Goal: Information Seeking & Learning: Learn about a topic

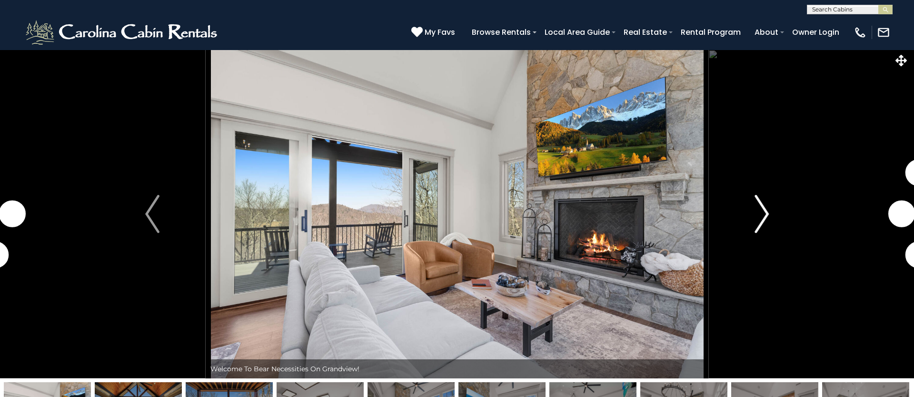
click at [762, 219] on img "Next" at bounding box center [762, 214] width 14 height 38
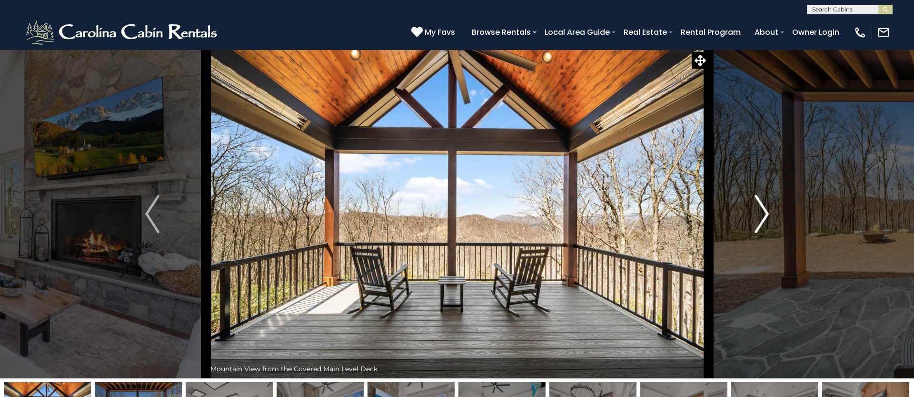
click at [762, 219] on img "Next" at bounding box center [762, 214] width 14 height 38
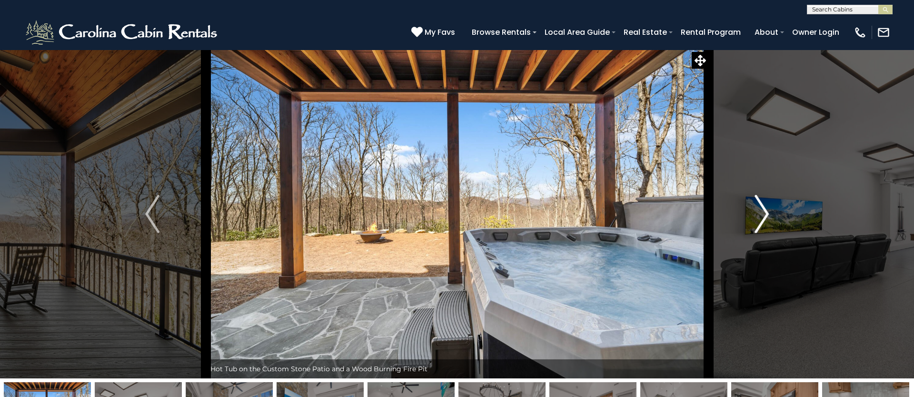
click at [762, 219] on img "Next" at bounding box center [762, 214] width 14 height 38
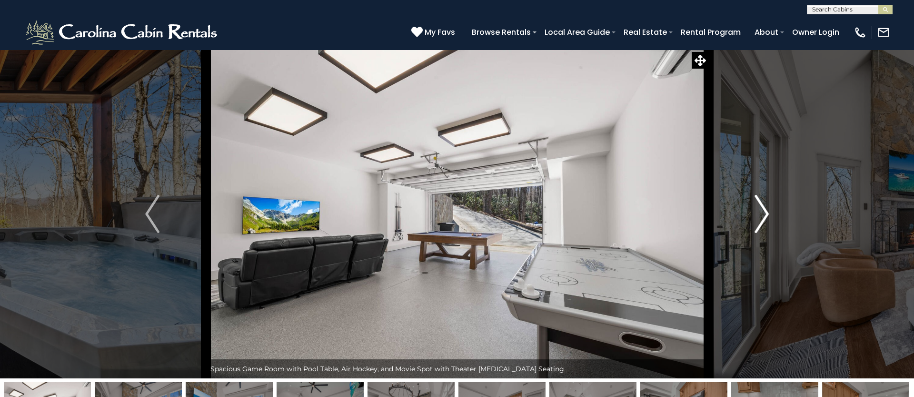
click at [762, 219] on img "Next" at bounding box center [762, 214] width 14 height 38
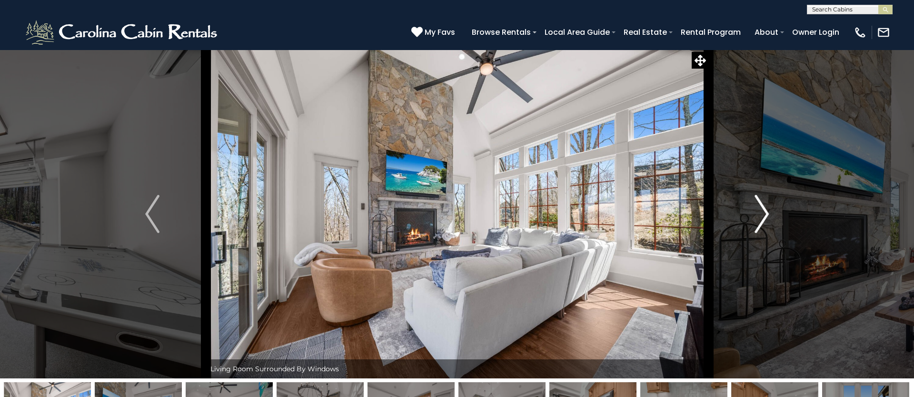
click at [766, 214] on img "Next" at bounding box center [762, 214] width 14 height 38
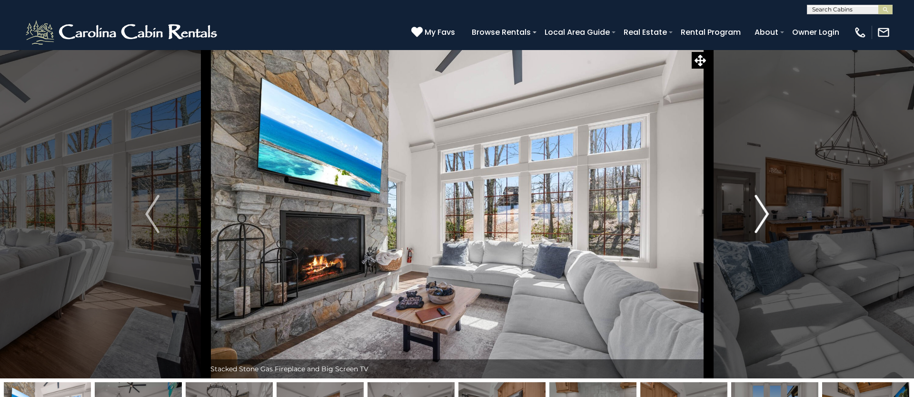
click at [766, 214] on img "Next" at bounding box center [762, 214] width 14 height 38
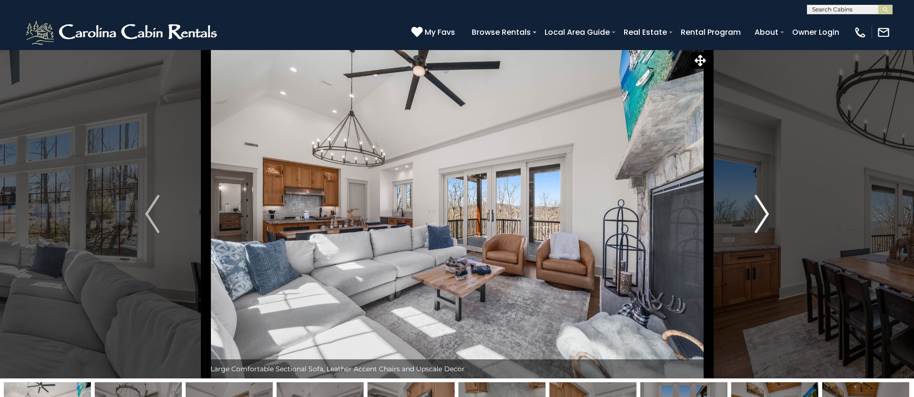
click at [766, 214] on img "Next" at bounding box center [762, 214] width 14 height 38
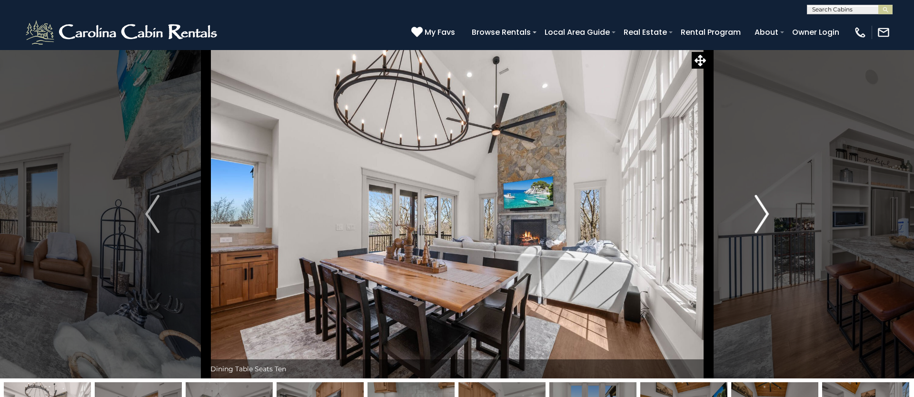
click at [766, 214] on img "Next" at bounding box center [762, 214] width 14 height 38
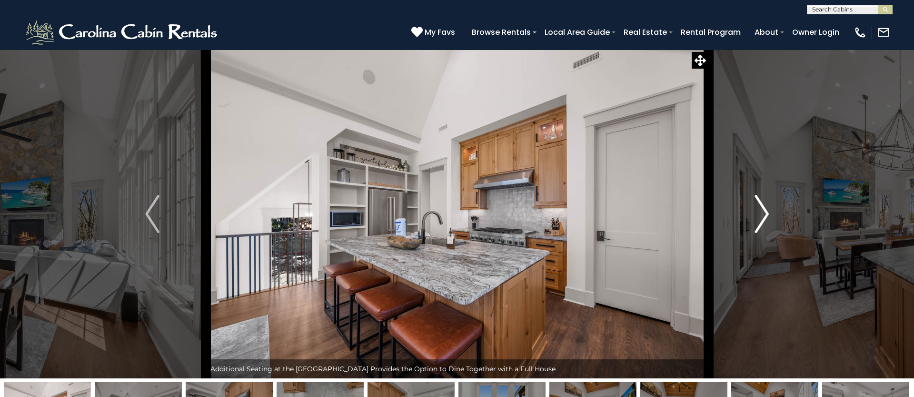
click at [766, 214] on img "Next" at bounding box center [762, 214] width 14 height 38
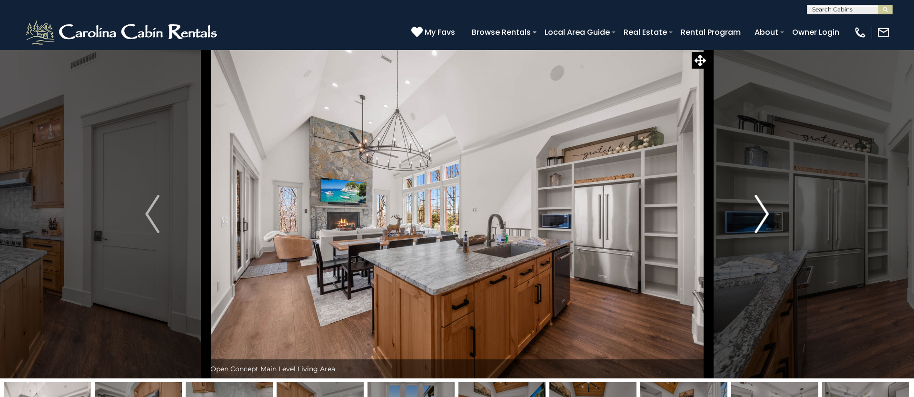
click at [766, 214] on img "Next" at bounding box center [762, 214] width 14 height 38
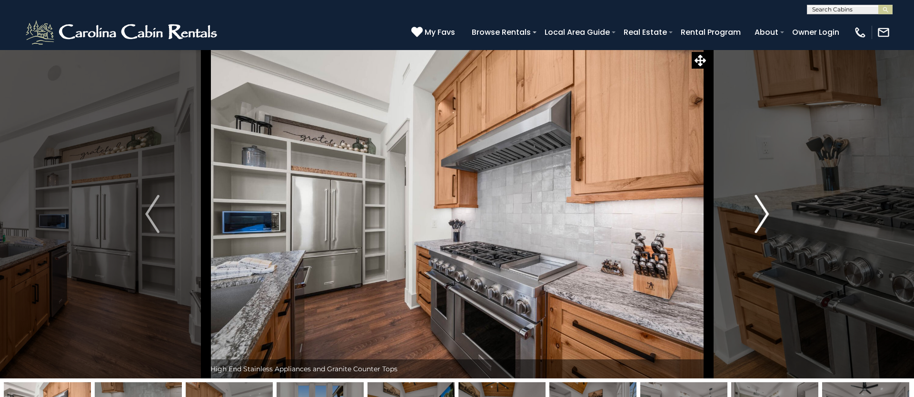
click at [766, 214] on img "Next" at bounding box center [762, 214] width 14 height 38
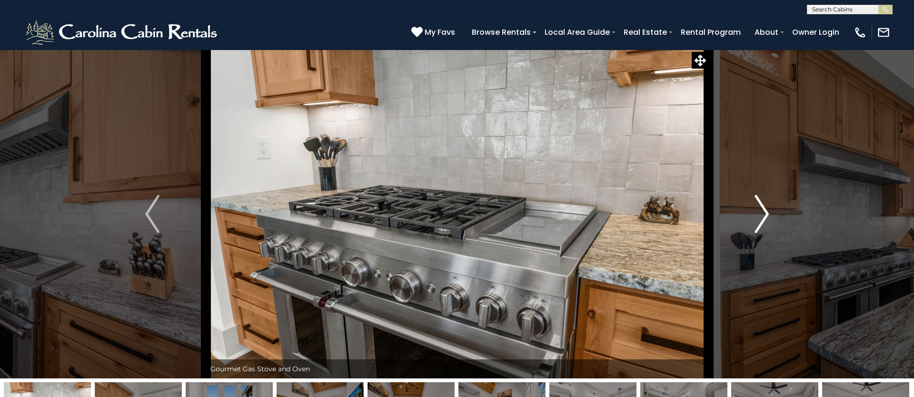
click at [766, 214] on img "Next" at bounding box center [762, 214] width 14 height 38
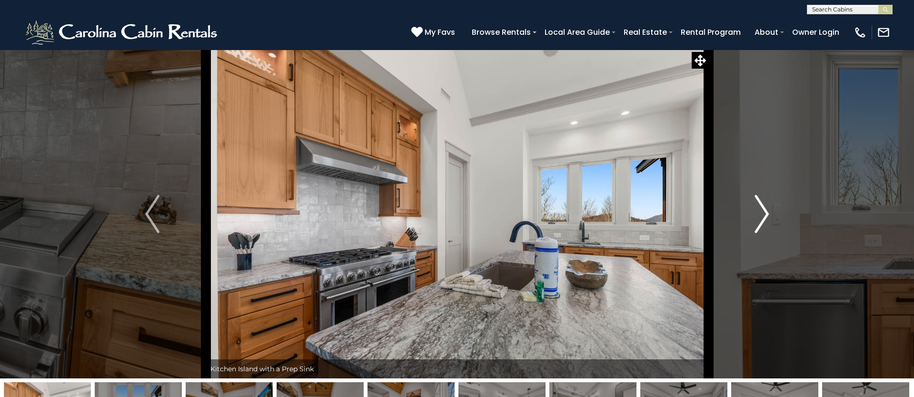
click at [766, 214] on img "Next" at bounding box center [762, 214] width 14 height 38
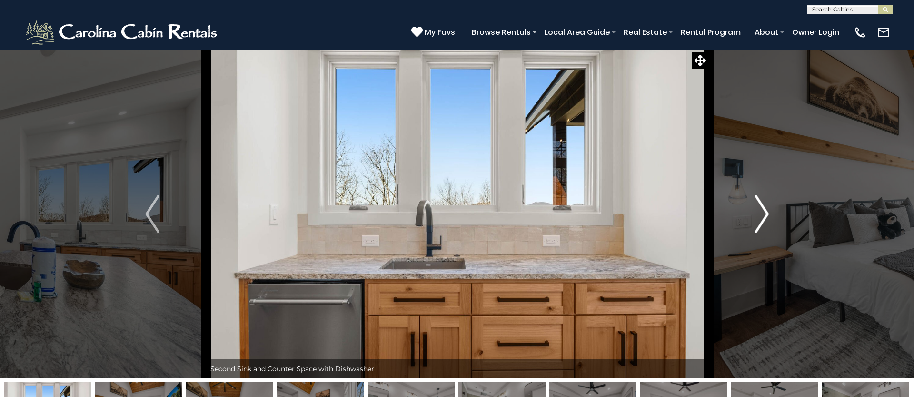
click at [766, 214] on img "Next" at bounding box center [762, 214] width 14 height 38
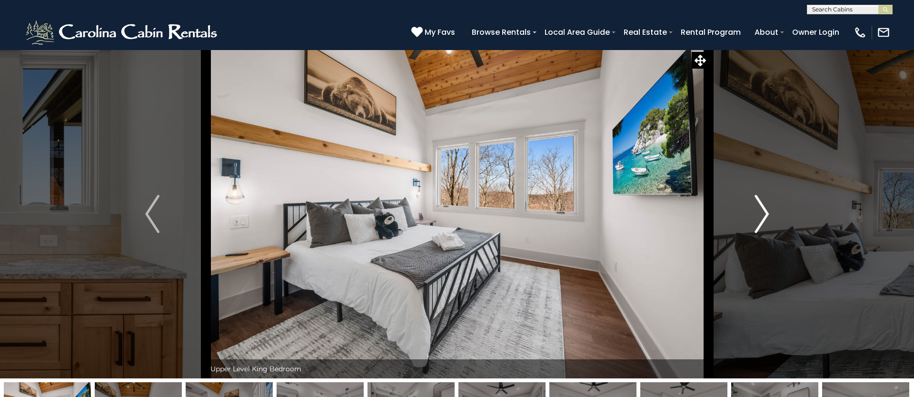
click at [766, 214] on img "Next" at bounding box center [762, 214] width 14 height 38
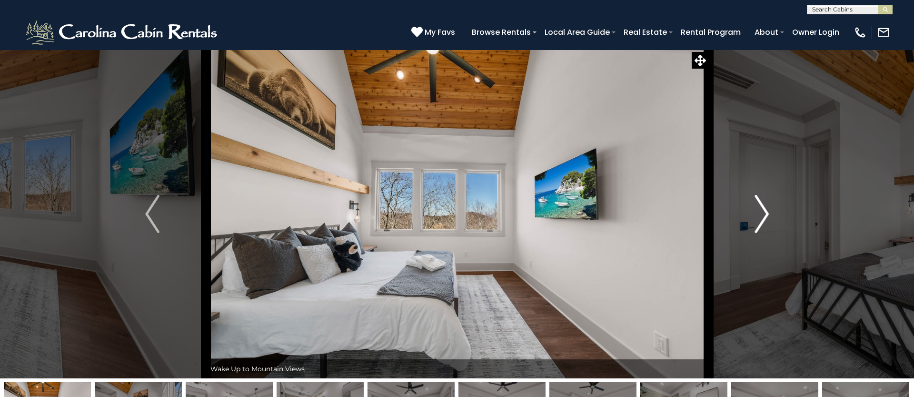
click at [766, 214] on img "Next" at bounding box center [762, 214] width 14 height 38
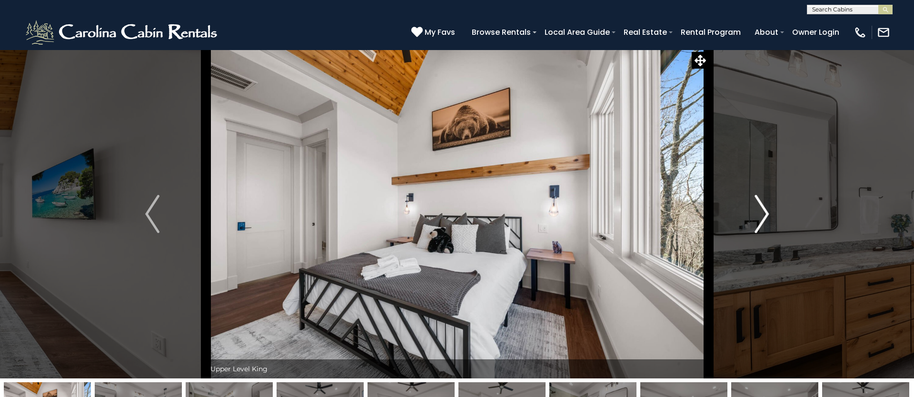
click at [766, 214] on img "Next" at bounding box center [762, 214] width 14 height 38
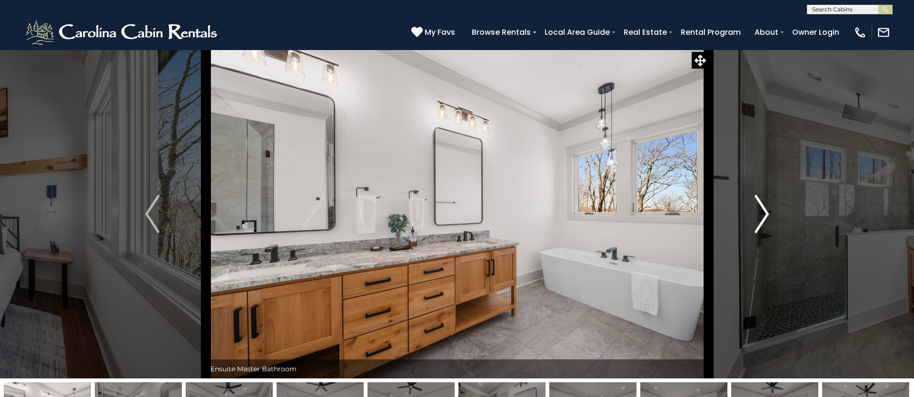
click at [766, 214] on img "Next" at bounding box center [762, 214] width 14 height 38
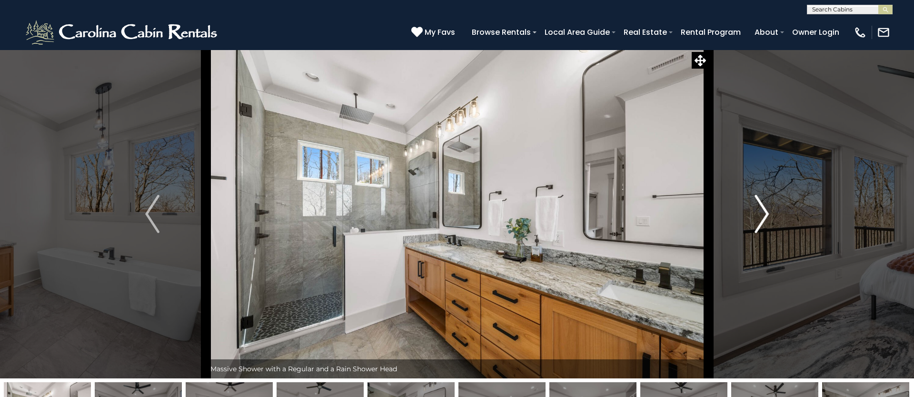
click at [766, 214] on img "Next" at bounding box center [762, 214] width 14 height 38
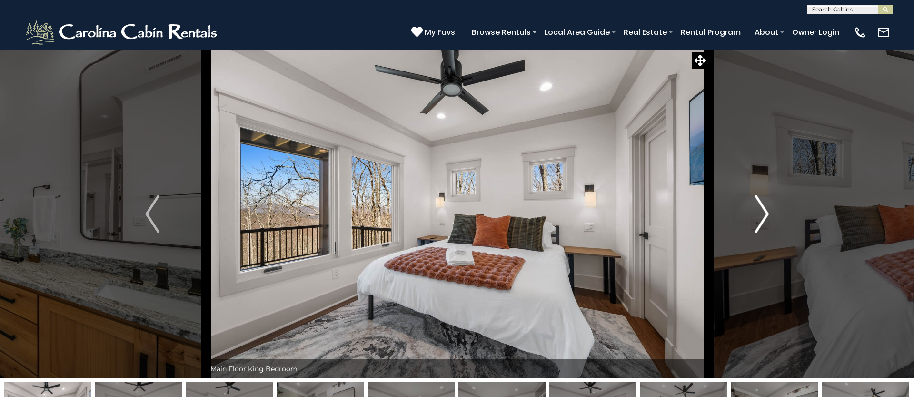
click at [766, 214] on img "Next" at bounding box center [762, 214] width 14 height 38
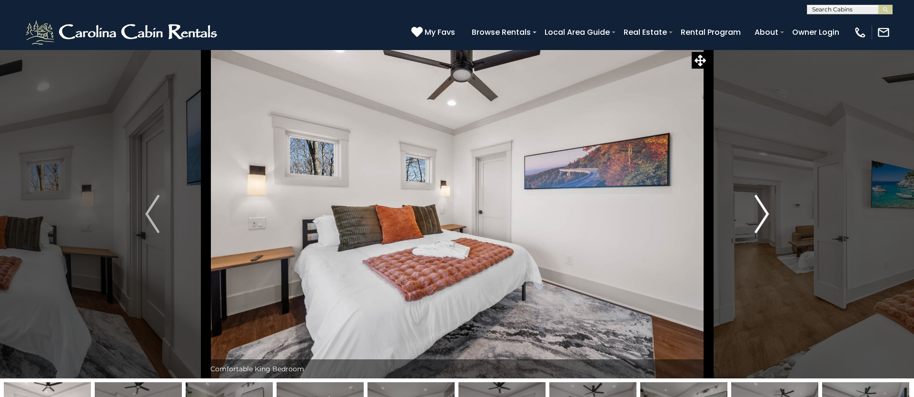
click at [766, 214] on img "Next" at bounding box center [762, 214] width 14 height 38
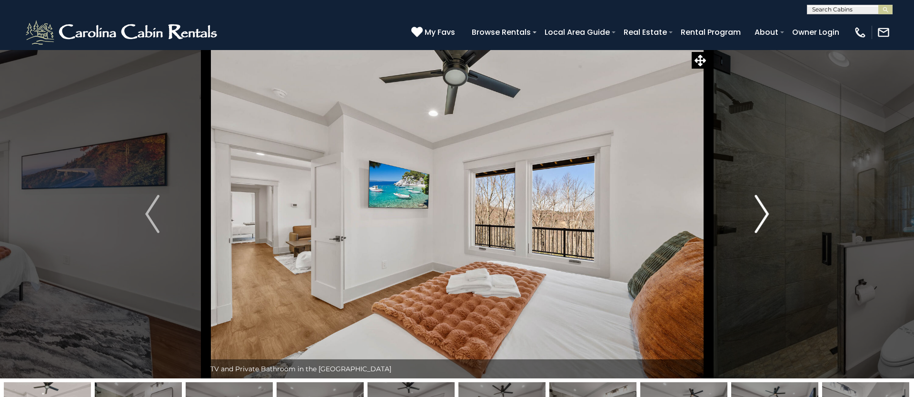
click at [766, 214] on img "Next" at bounding box center [762, 214] width 14 height 38
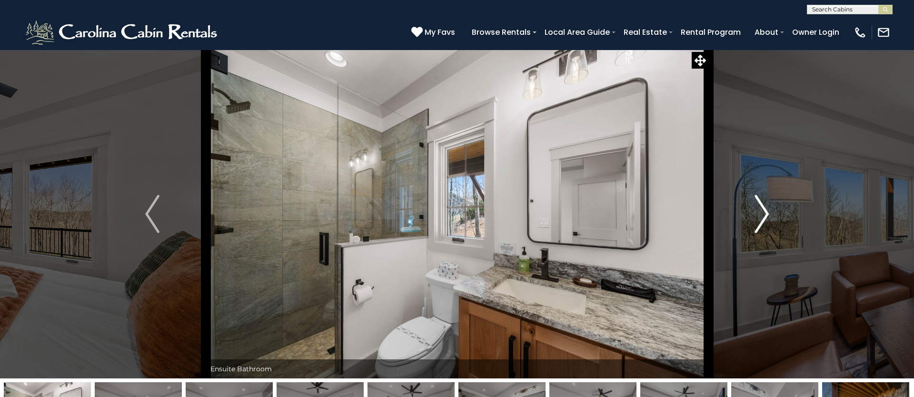
click at [766, 214] on img "Next" at bounding box center [762, 214] width 14 height 38
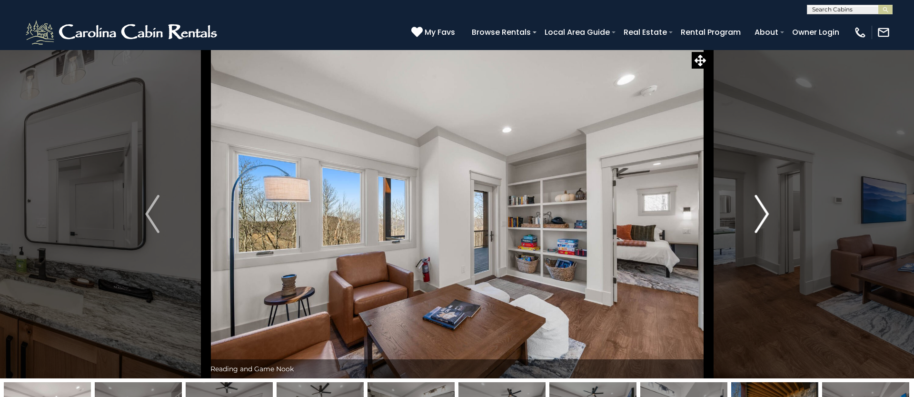
click at [766, 214] on img "Next" at bounding box center [762, 214] width 14 height 38
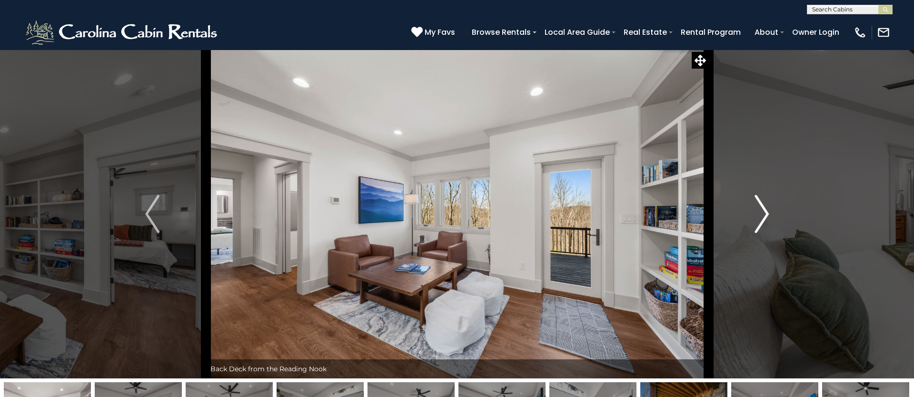
click at [766, 214] on img "Next" at bounding box center [762, 214] width 14 height 38
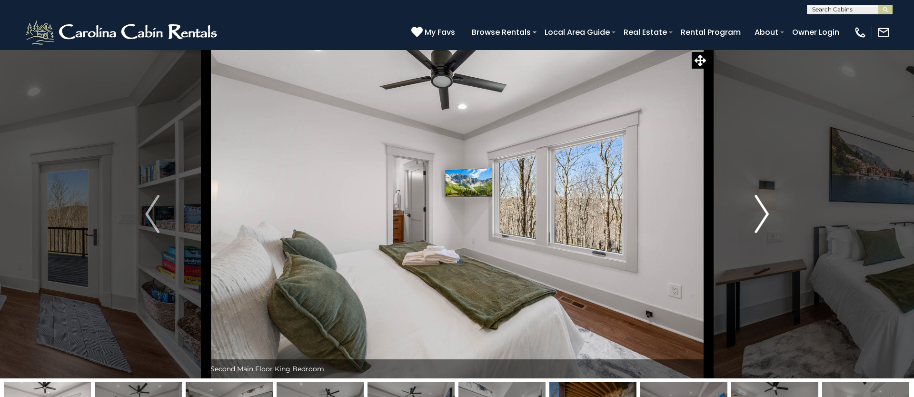
click at [766, 214] on img "Next" at bounding box center [762, 214] width 14 height 38
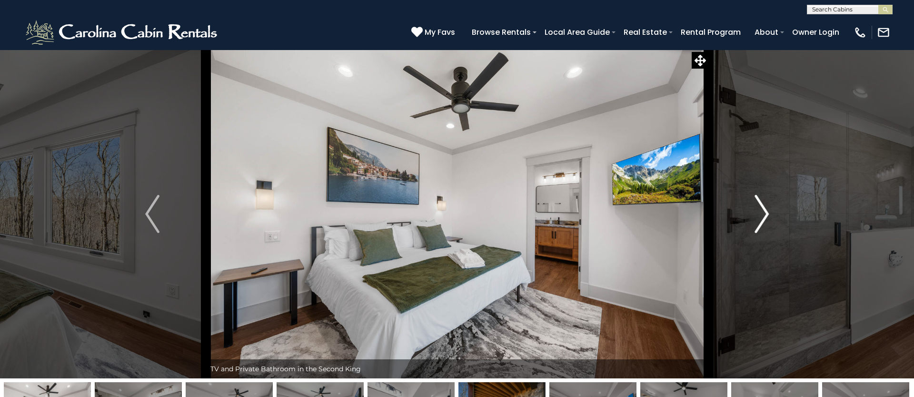
click at [766, 214] on img "Next" at bounding box center [762, 214] width 14 height 38
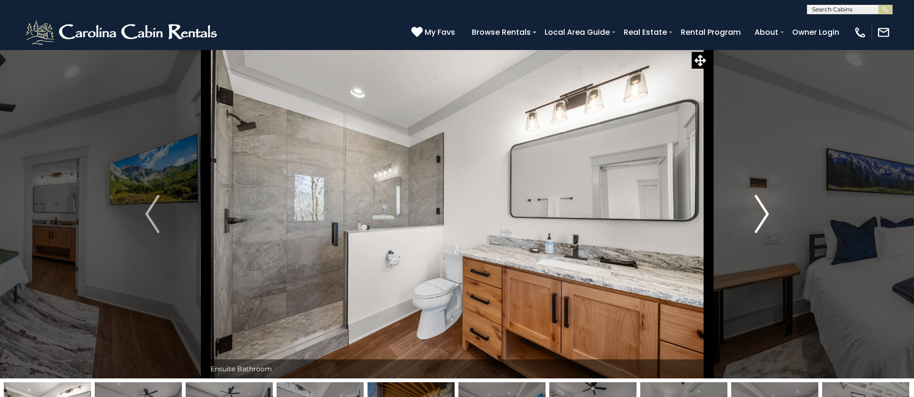
click at [766, 214] on img "Next" at bounding box center [762, 214] width 14 height 38
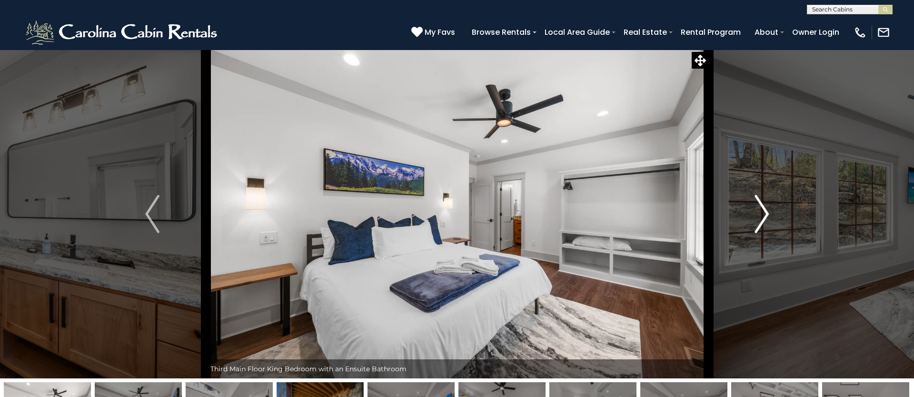
click at [766, 214] on img "Next" at bounding box center [762, 214] width 14 height 38
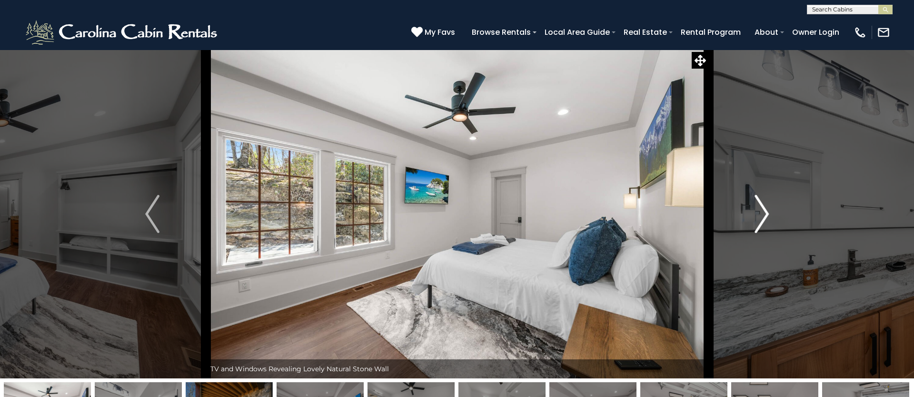
click at [766, 214] on img "Next" at bounding box center [762, 214] width 14 height 38
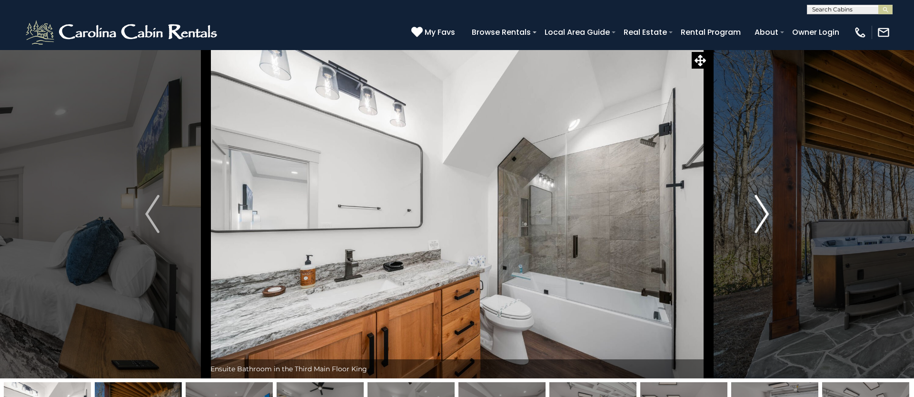
click at [766, 214] on img "Next" at bounding box center [762, 214] width 14 height 38
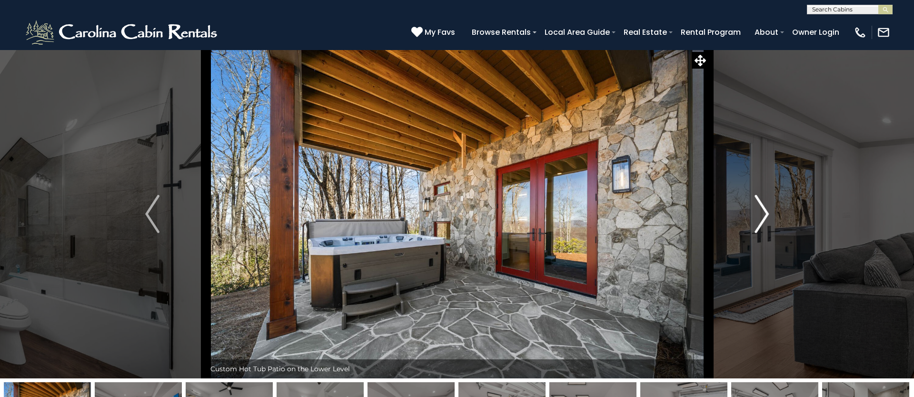
click at [766, 214] on img "Next" at bounding box center [762, 214] width 14 height 38
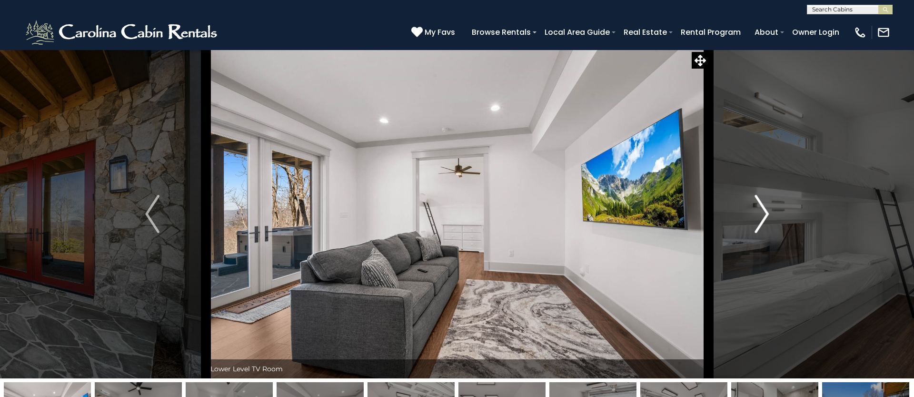
click at [766, 214] on img "Next" at bounding box center [762, 214] width 14 height 38
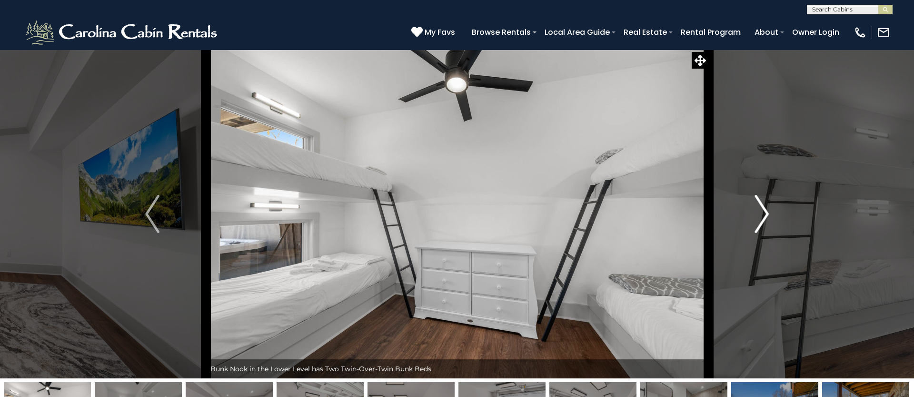
click at [766, 214] on img "Next" at bounding box center [762, 214] width 14 height 38
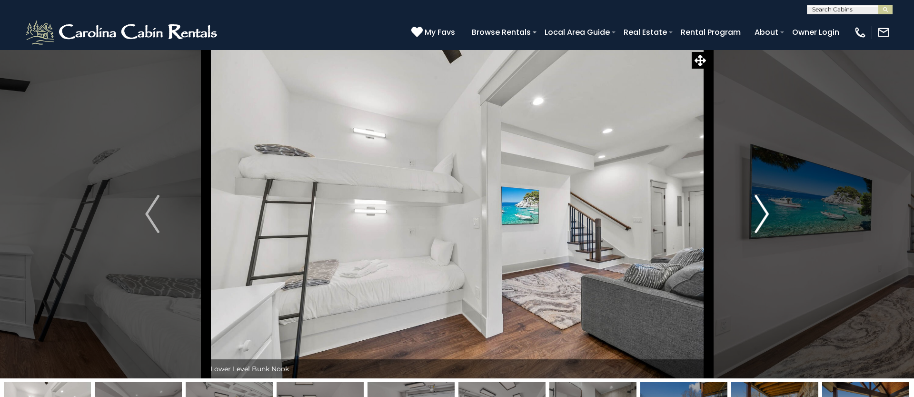
click at [766, 214] on img "Next" at bounding box center [762, 214] width 14 height 38
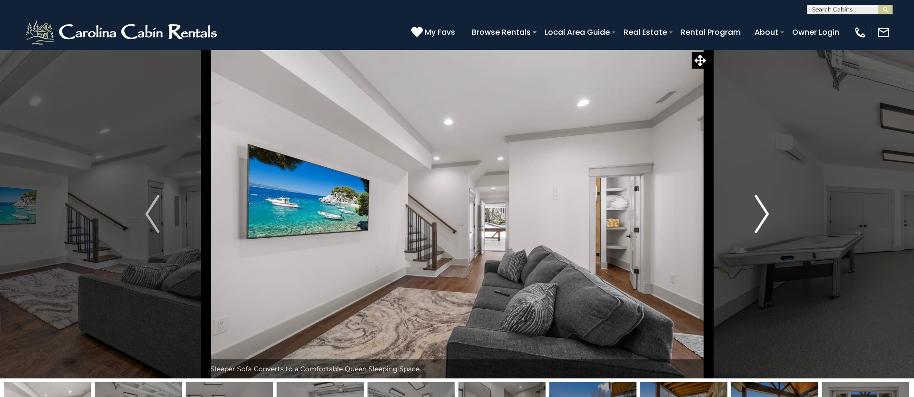
click at [766, 214] on img "Next" at bounding box center [762, 214] width 14 height 38
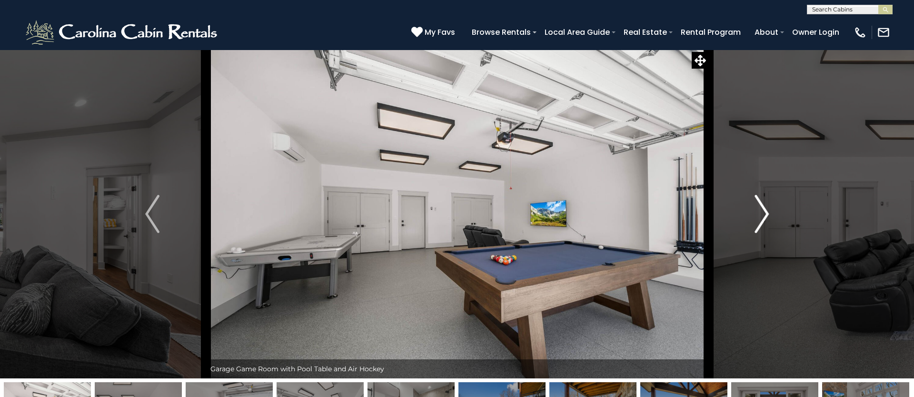
click at [766, 214] on img "Next" at bounding box center [762, 214] width 14 height 38
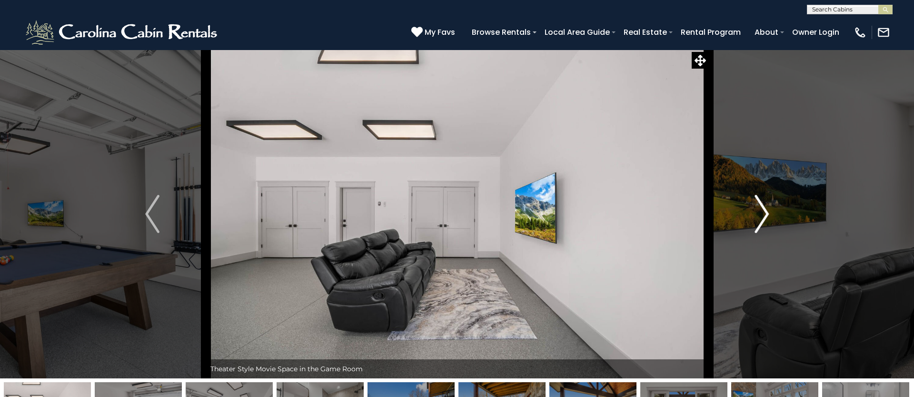
click at [766, 214] on img "Next" at bounding box center [762, 214] width 14 height 38
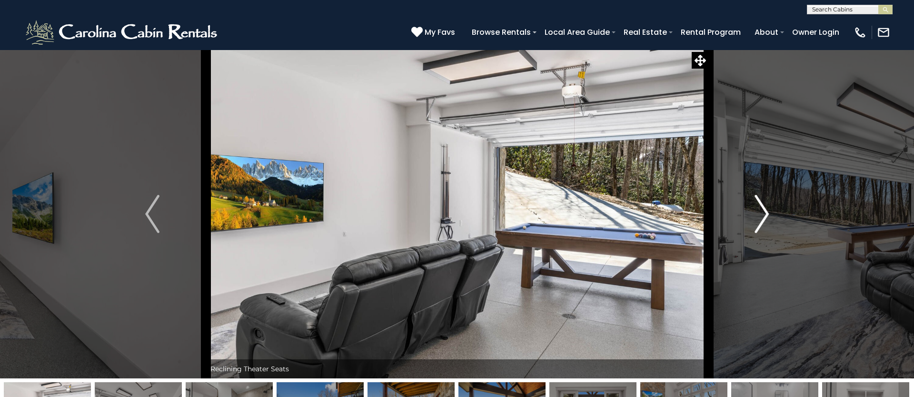
click at [766, 214] on img "Next" at bounding box center [762, 214] width 14 height 38
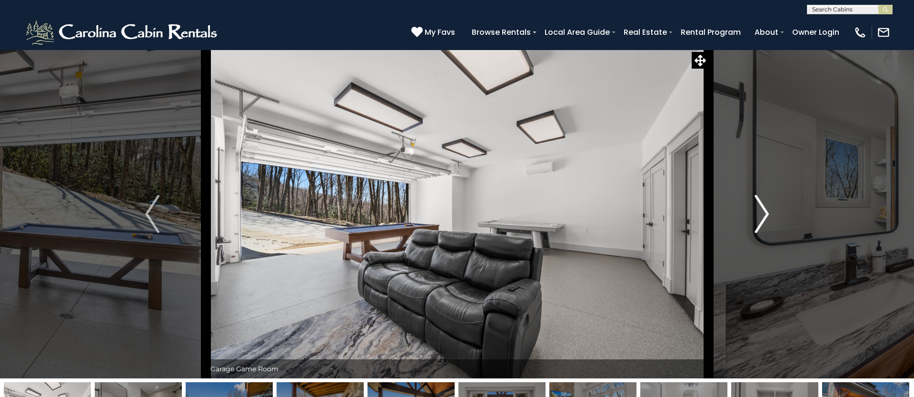
click at [766, 214] on img "Next" at bounding box center [762, 214] width 14 height 38
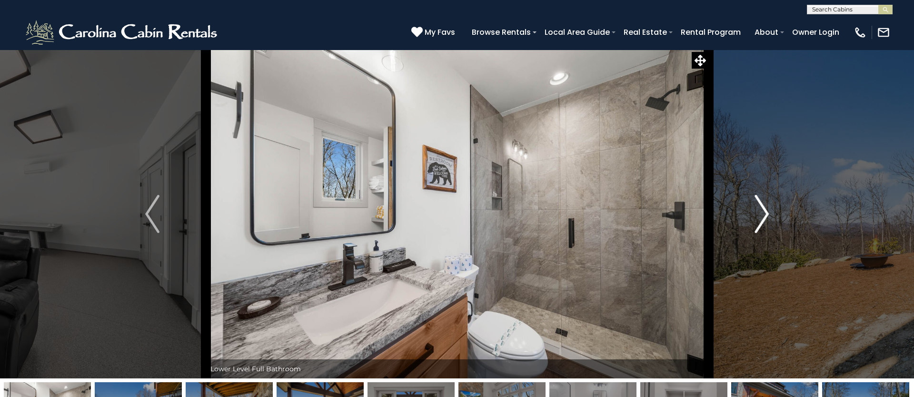
click at [766, 214] on img "Next" at bounding box center [762, 214] width 14 height 38
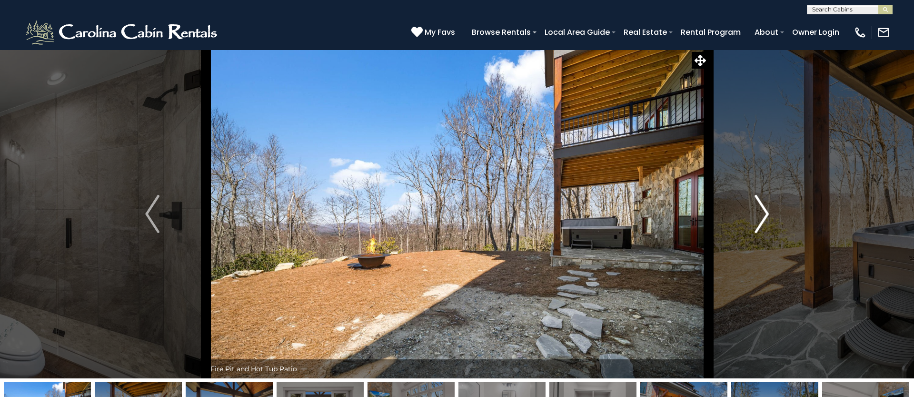
click at [766, 214] on img "Next" at bounding box center [762, 214] width 14 height 38
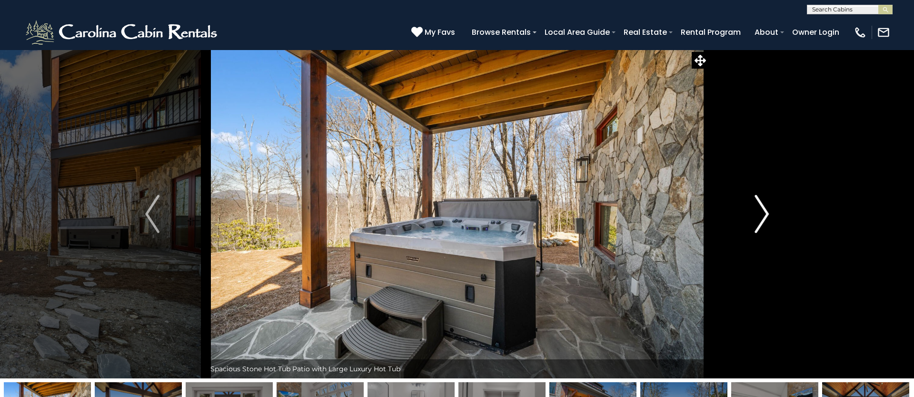
click at [766, 214] on img "Next" at bounding box center [762, 214] width 14 height 38
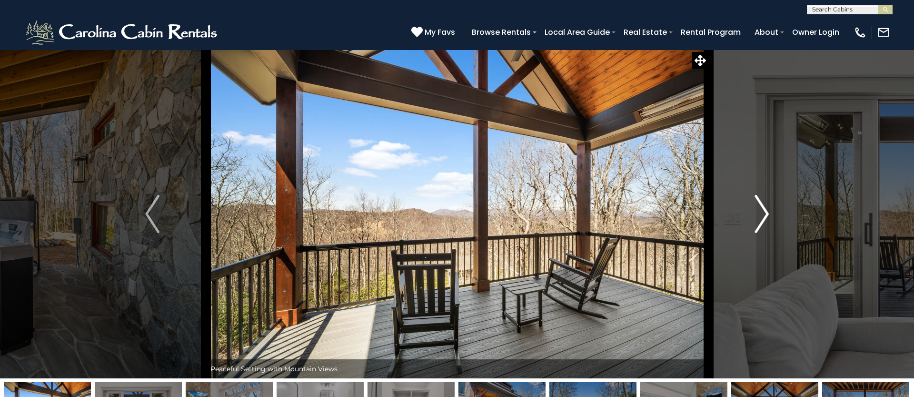
click at [766, 214] on img "Next" at bounding box center [762, 214] width 14 height 38
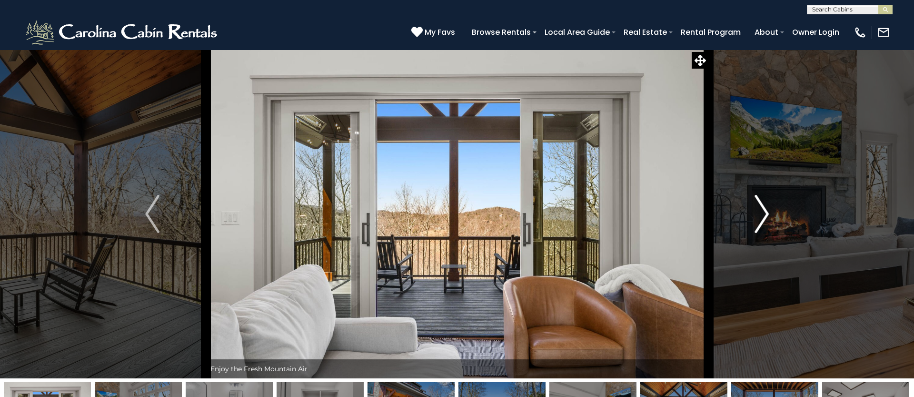
click at [766, 214] on img "Next" at bounding box center [762, 214] width 14 height 38
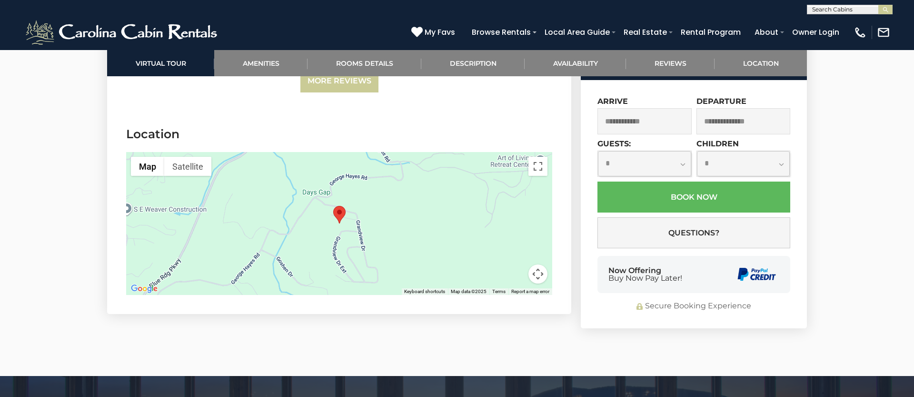
scroll to position [2695, 0]
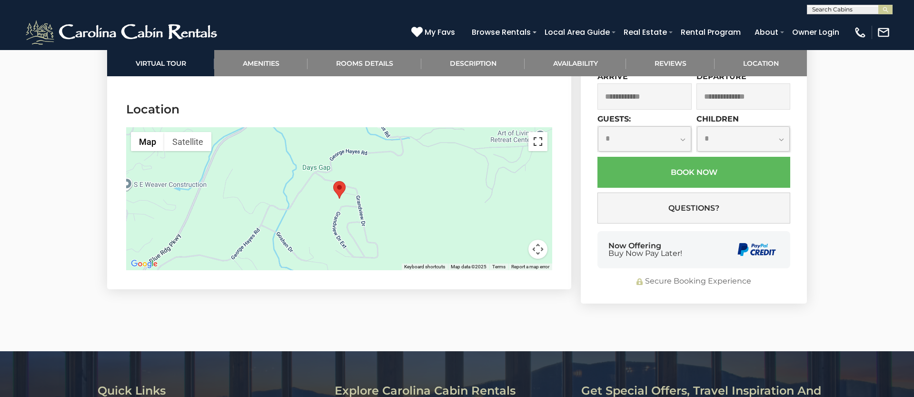
click at [542, 132] on button "Toggle fullscreen view" at bounding box center [538, 141] width 19 height 19
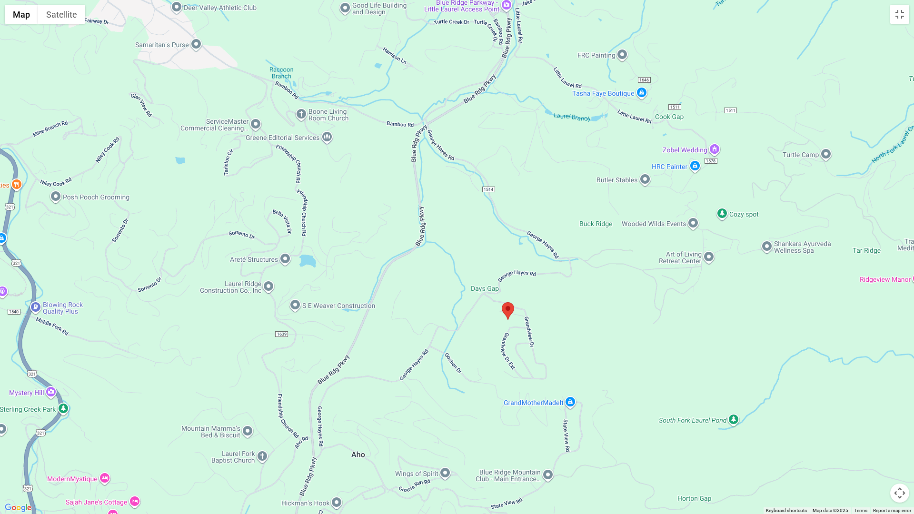
drag, startPoint x: 535, startPoint y: 255, endPoint x: 565, endPoint y: 296, distance: 50.8
click at [565, 296] on div at bounding box center [457, 257] width 914 height 514
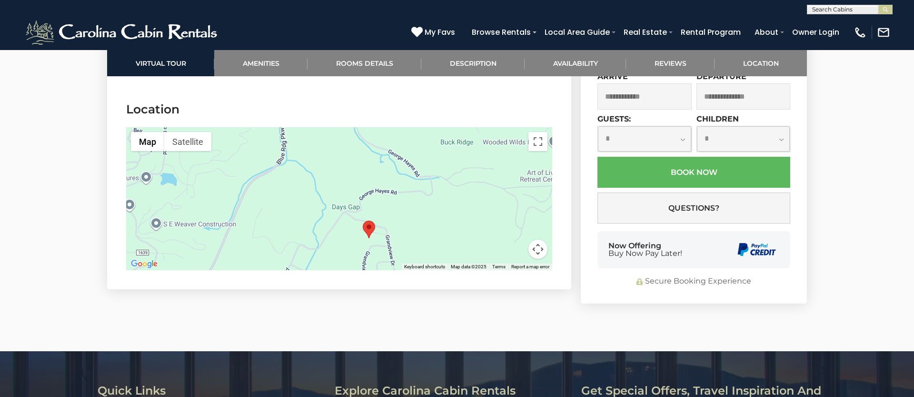
click at [363, 220] on area "Bear Necessities On Grandview" at bounding box center [363, 220] width 0 height 0
click at [540, 240] on button "Map camera controls" at bounding box center [538, 249] width 19 height 19
click at [514, 240] on button "Zoom out" at bounding box center [514, 249] width 19 height 19
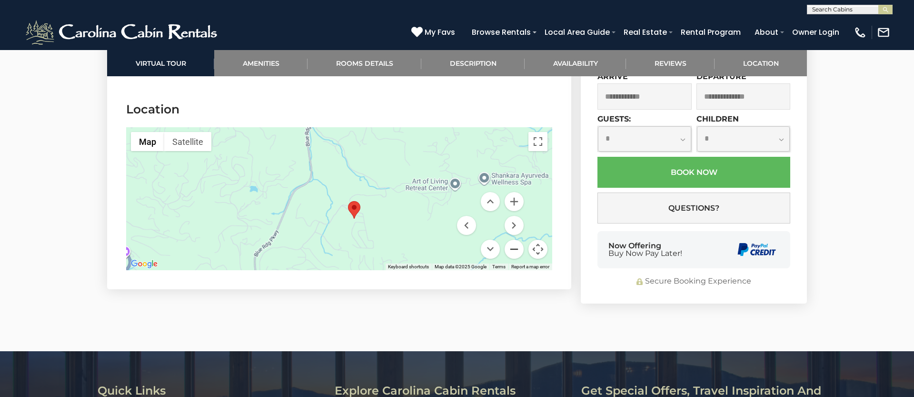
click at [514, 240] on button "Zoom out" at bounding box center [514, 249] width 19 height 19
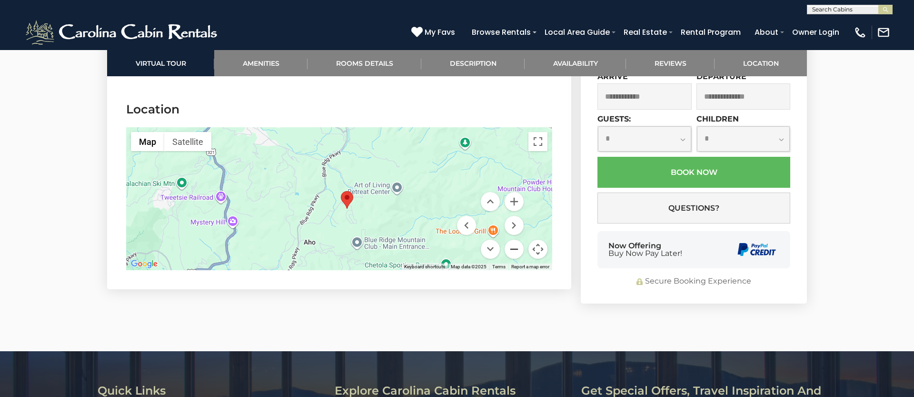
click at [514, 240] on button "Zoom out" at bounding box center [514, 249] width 19 height 19
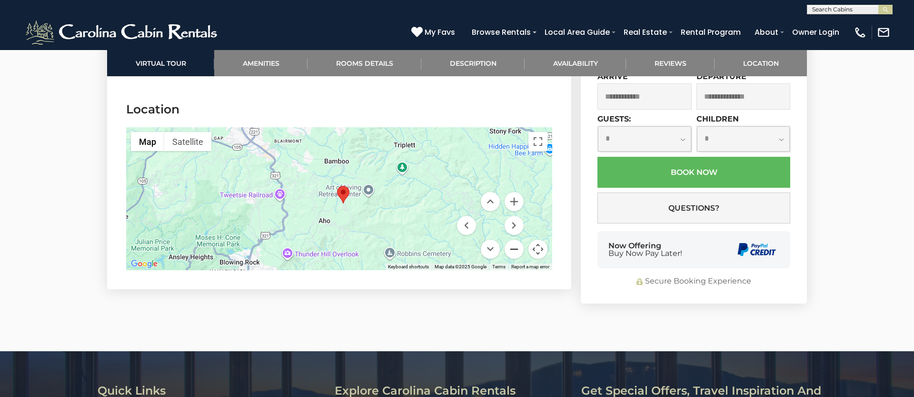
click at [514, 240] on button "Zoom out" at bounding box center [514, 249] width 19 height 19
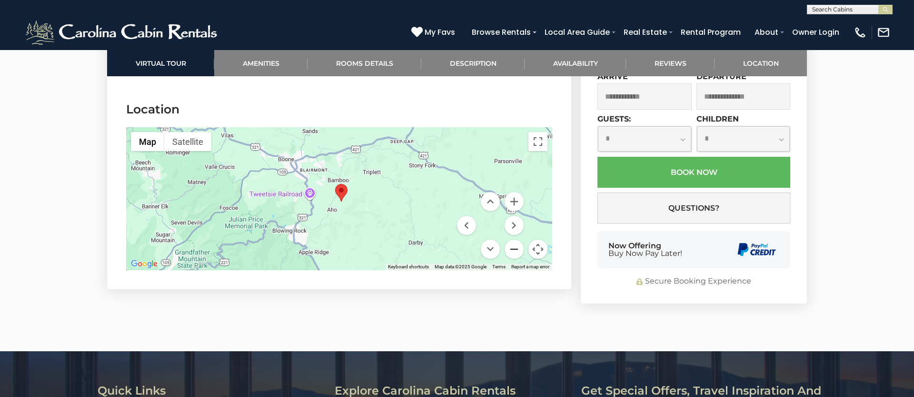
click at [514, 240] on button "Zoom out" at bounding box center [514, 249] width 19 height 19
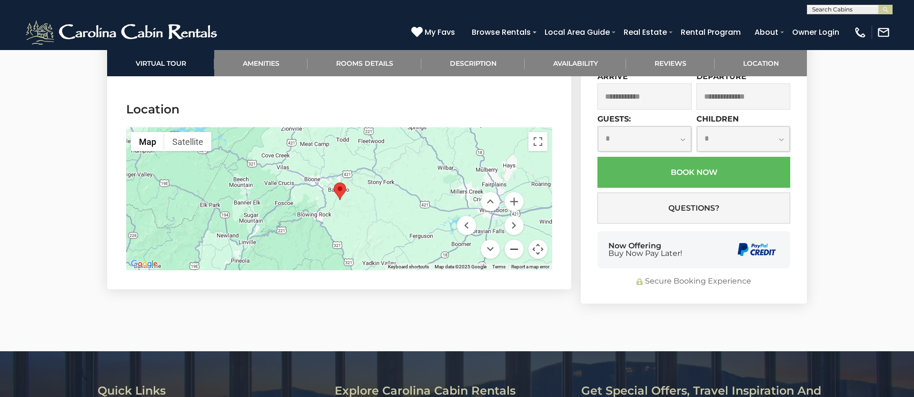
click at [514, 240] on button "Zoom out" at bounding box center [514, 249] width 19 height 19
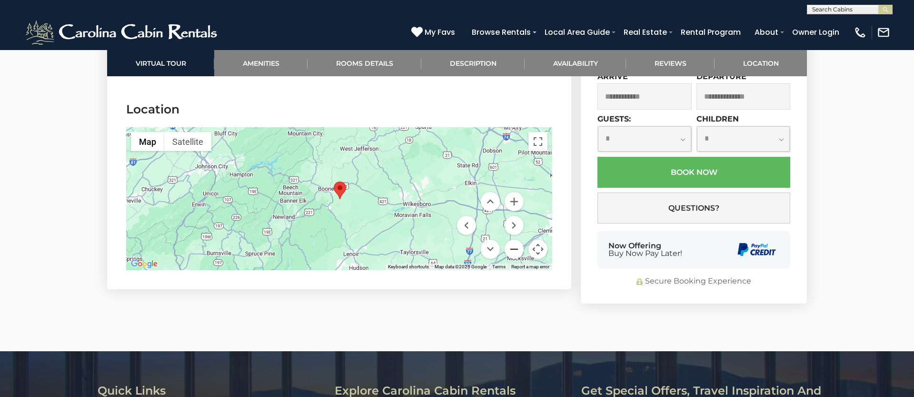
click at [514, 240] on button "Zoom out" at bounding box center [514, 249] width 19 height 19
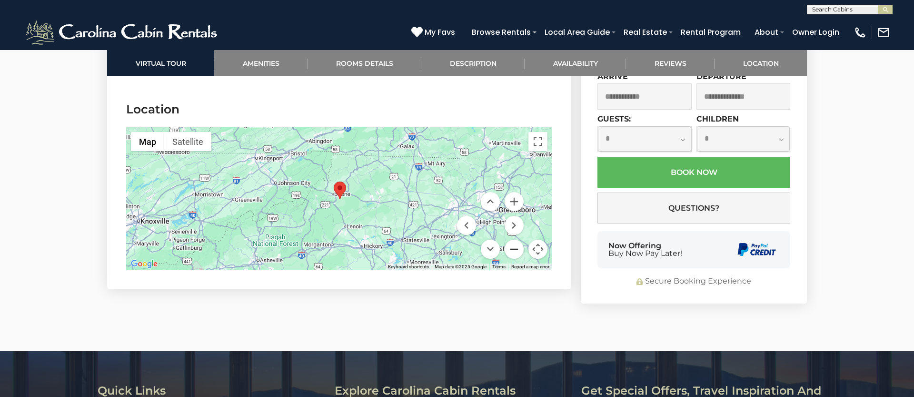
click at [514, 240] on button "Zoom out" at bounding box center [514, 249] width 19 height 19
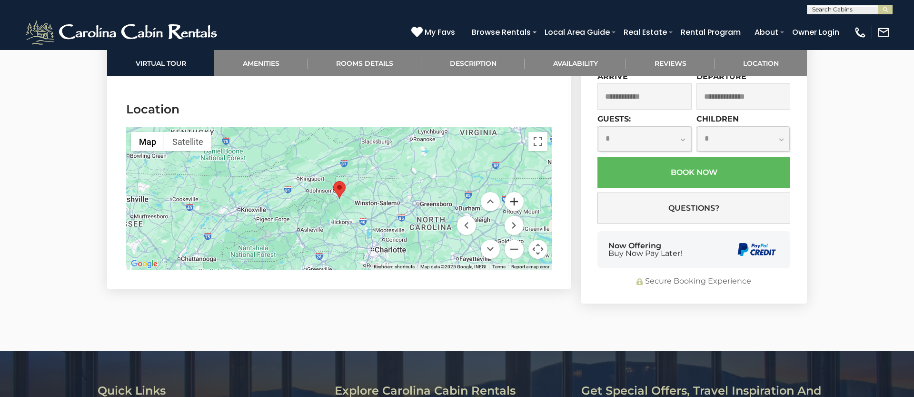
click at [519, 192] on button "Zoom in" at bounding box center [514, 201] width 19 height 19
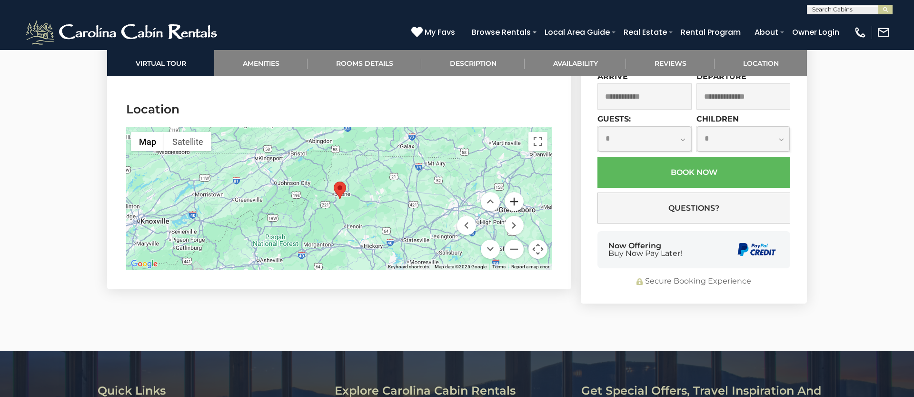
click at [519, 192] on button "Zoom in" at bounding box center [514, 201] width 19 height 19
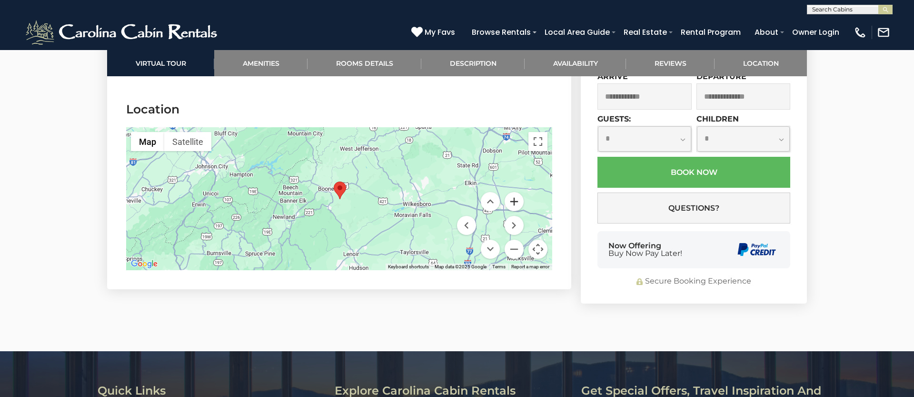
click at [519, 192] on button "Zoom in" at bounding box center [514, 201] width 19 height 19
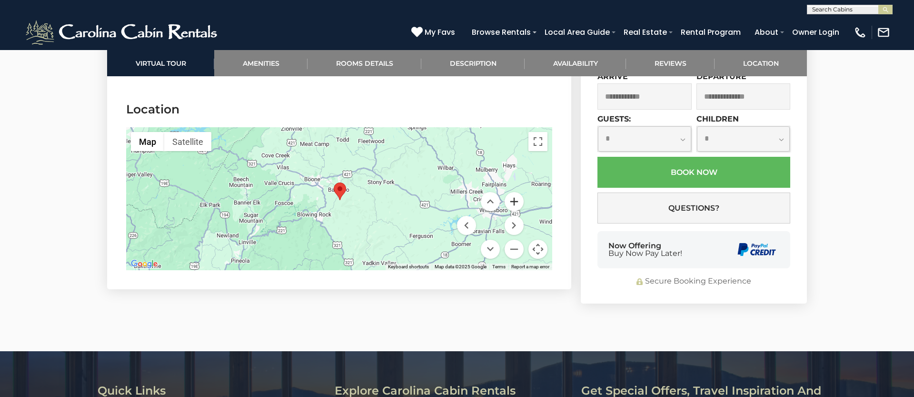
click at [519, 192] on button "Zoom in" at bounding box center [514, 201] width 19 height 19
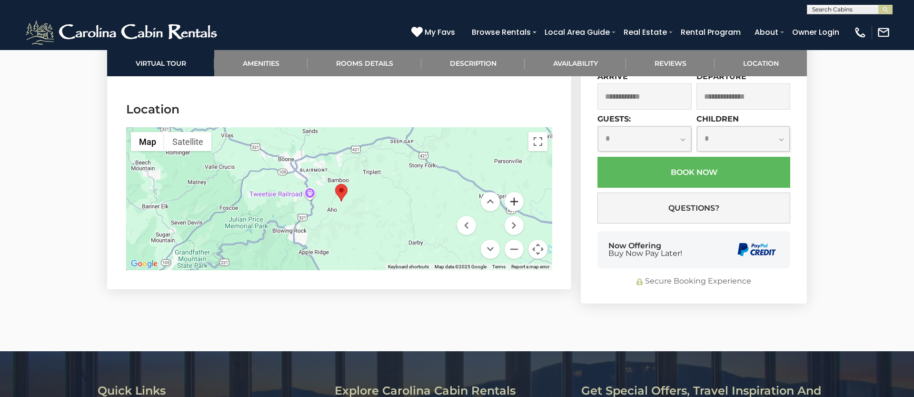
click at [519, 192] on button "Zoom in" at bounding box center [514, 201] width 19 height 19
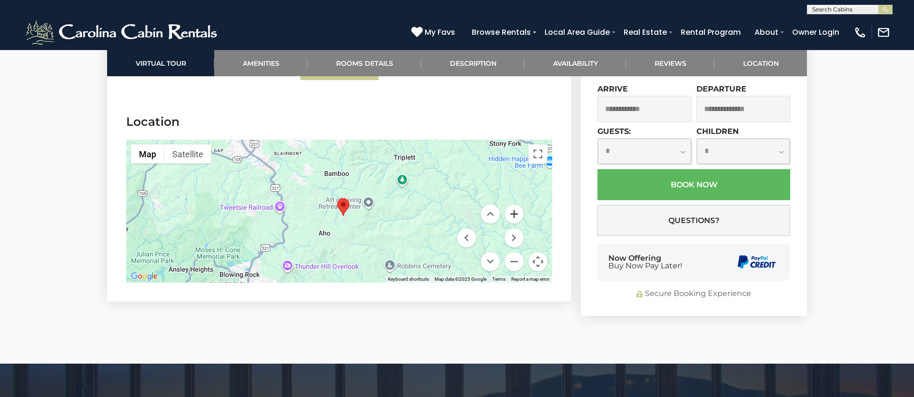
scroll to position [2670, 0]
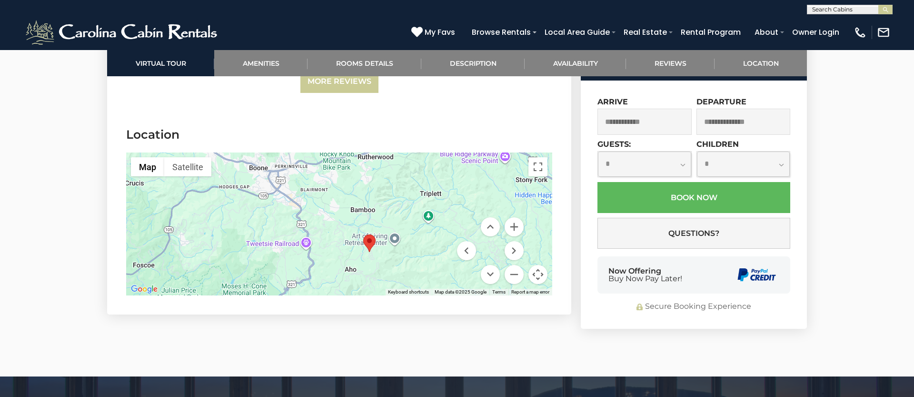
drag, startPoint x: 436, startPoint y: 175, endPoint x: 464, endPoint y: 200, distance: 37.8
click at [464, 200] on div "Map Terrain Satellite Labels Keyboard shortcuts Map Data Map data ©2025 Google …" at bounding box center [339, 223] width 426 height 143
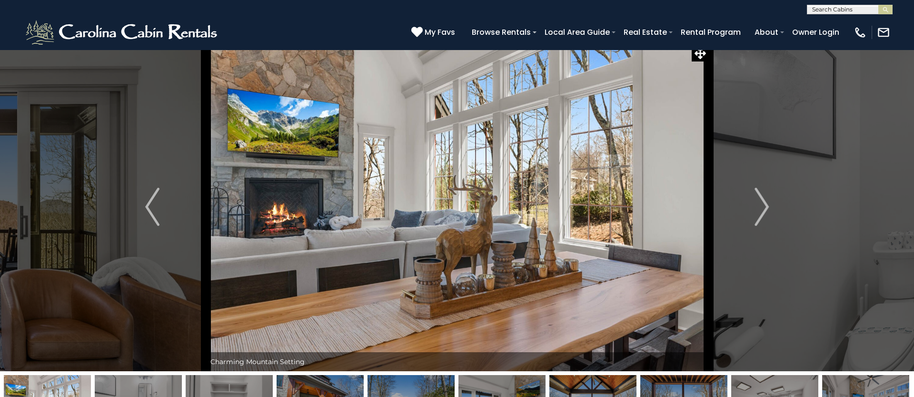
scroll to position [0, 0]
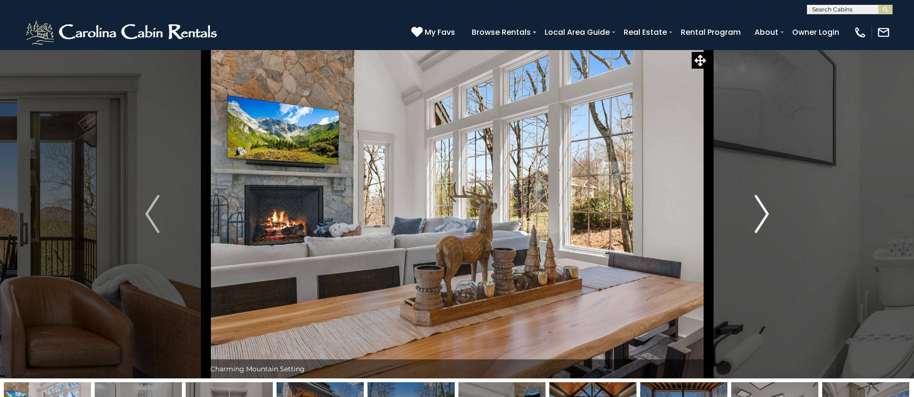
click at [768, 218] on img "Next" at bounding box center [762, 214] width 14 height 38
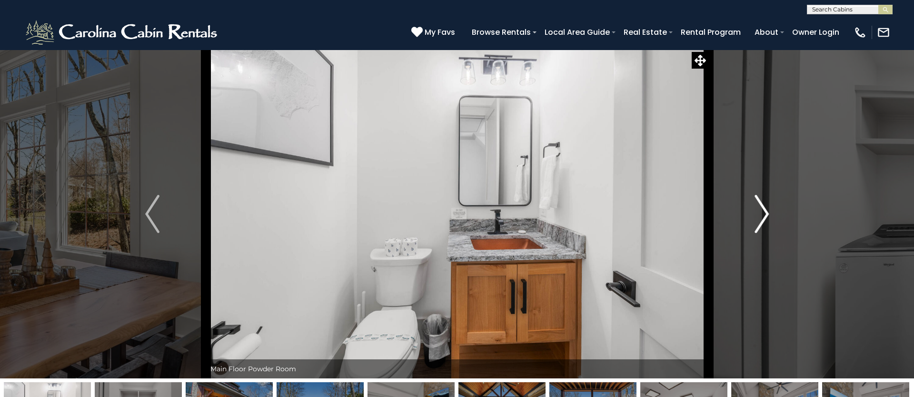
click at [768, 218] on img "Next" at bounding box center [762, 214] width 14 height 38
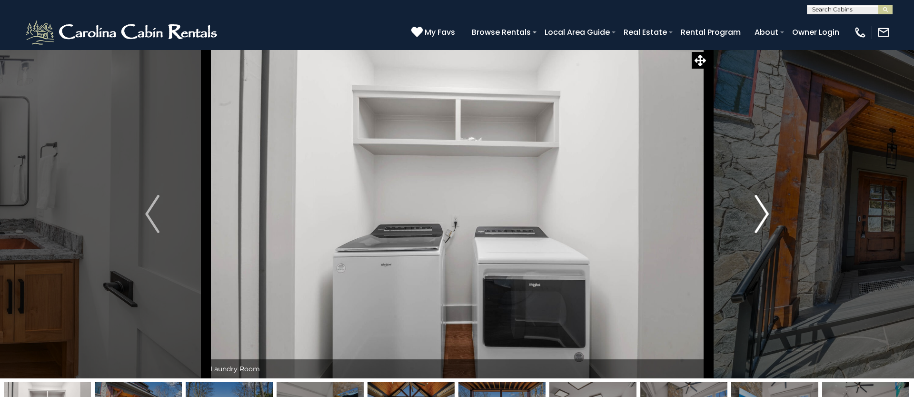
click at [768, 218] on img "Next" at bounding box center [762, 214] width 14 height 38
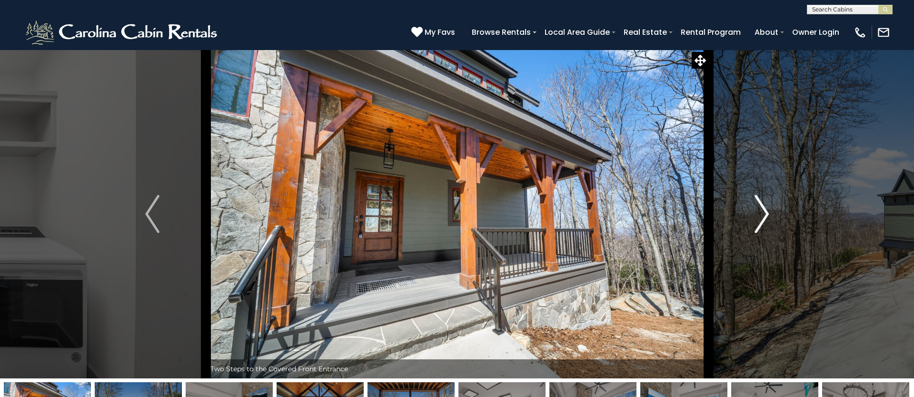
click at [768, 218] on img "Next" at bounding box center [762, 214] width 14 height 38
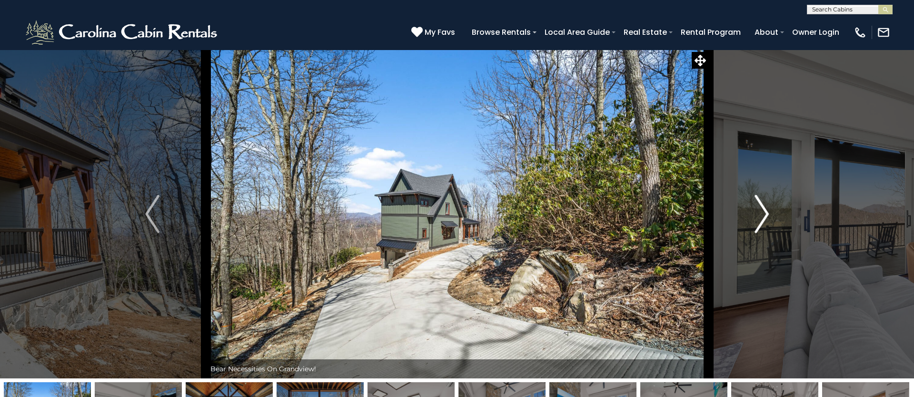
click at [768, 218] on img "Next" at bounding box center [762, 214] width 14 height 38
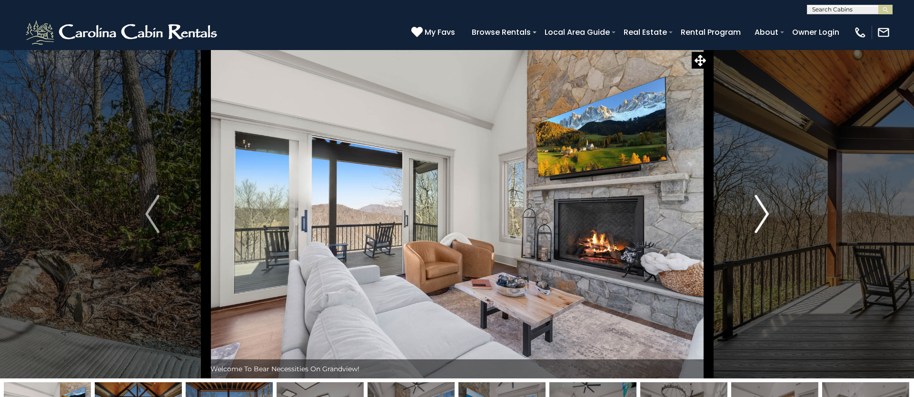
click at [768, 218] on img "Next" at bounding box center [762, 214] width 14 height 38
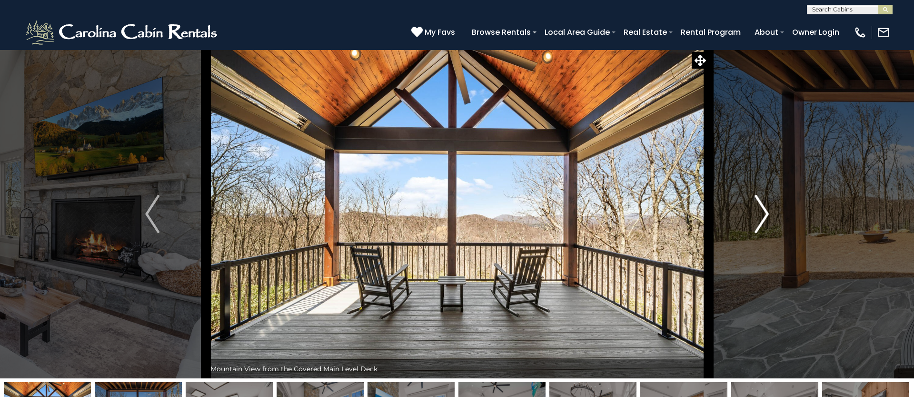
click at [768, 218] on img "Next" at bounding box center [762, 214] width 14 height 38
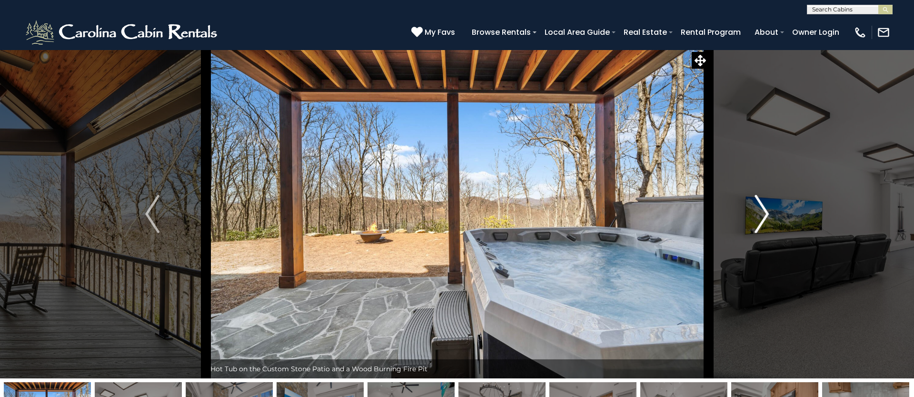
click at [768, 218] on img "Next" at bounding box center [762, 214] width 14 height 38
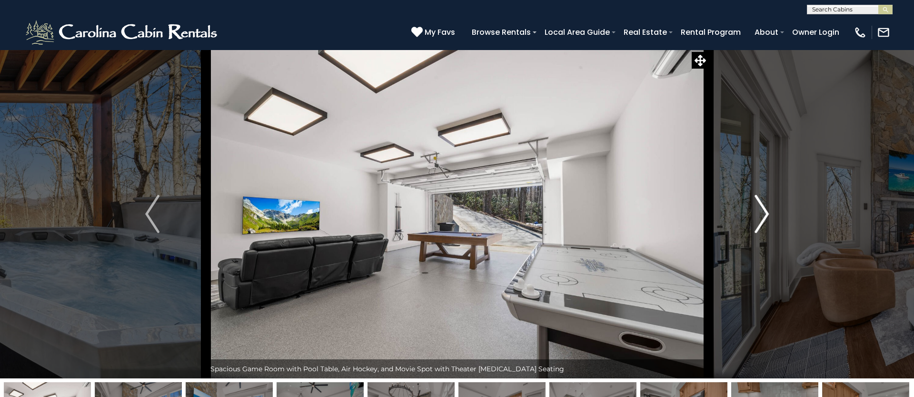
click at [768, 218] on img "Next" at bounding box center [762, 214] width 14 height 38
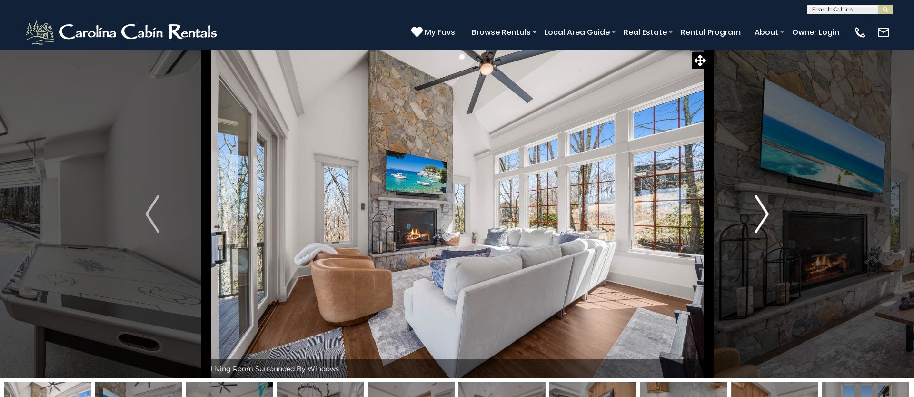
click at [760, 215] on img "Next" at bounding box center [762, 214] width 14 height 38
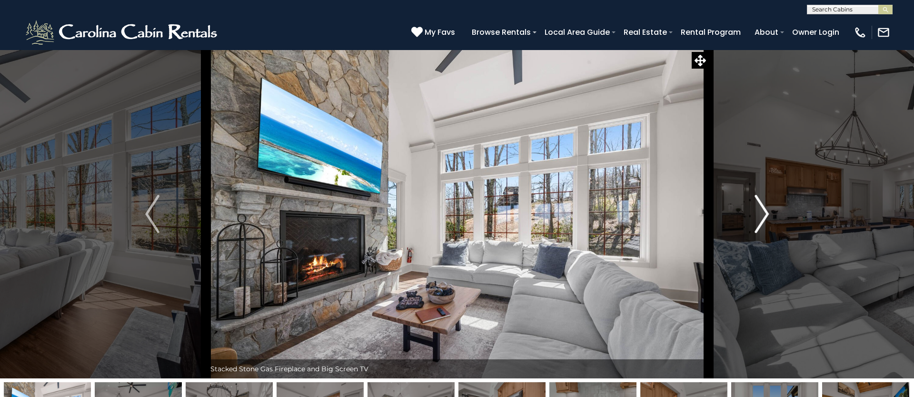
click at [760, 215] on img "Next" at bounding box center [762, 214] width 14 height 38
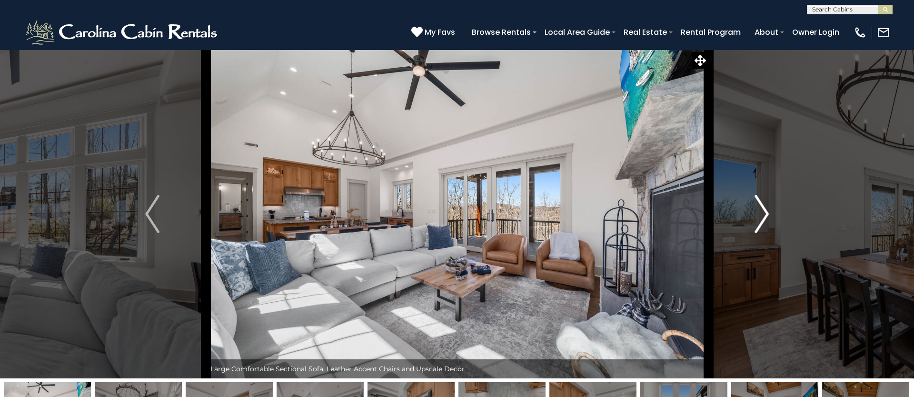
click at [765, 208] on img "Next" at bounding box center [762, 214] width 14 height 38
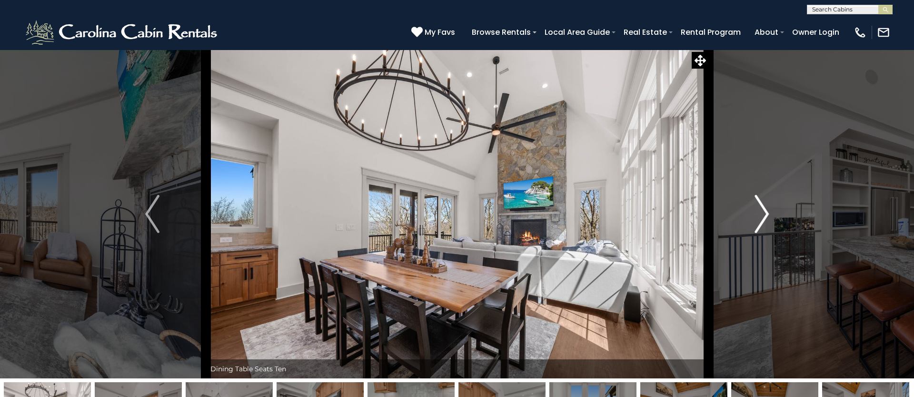
click at [765, 208] on img "Next" at bounding box center [762, 214] width 14 height 38
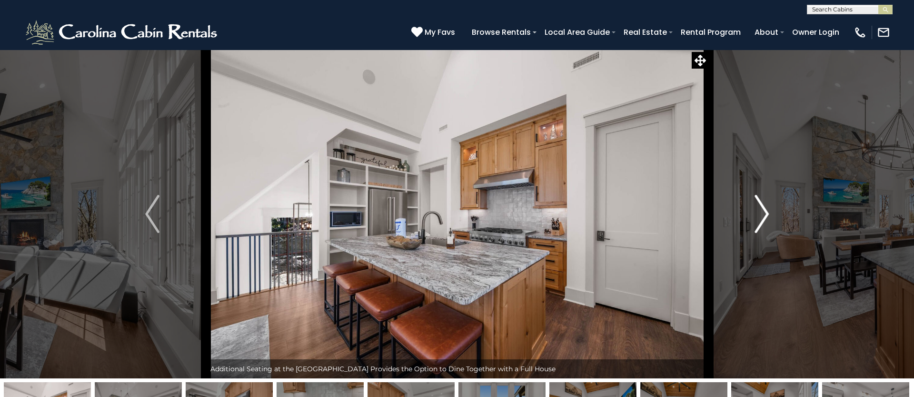
click at [765, 208] on img "Next" at bounding box center [762, 214] width 14 height 38
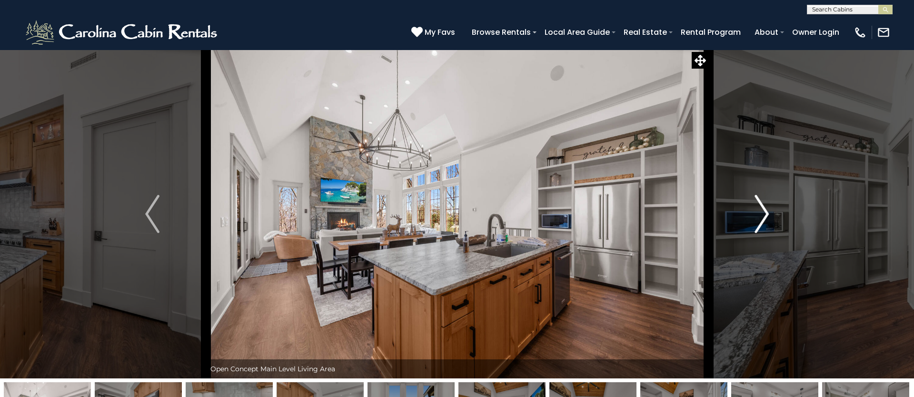
click at [765, 208] on img "Next" at bounding box center [762, 214] width 14 height 38
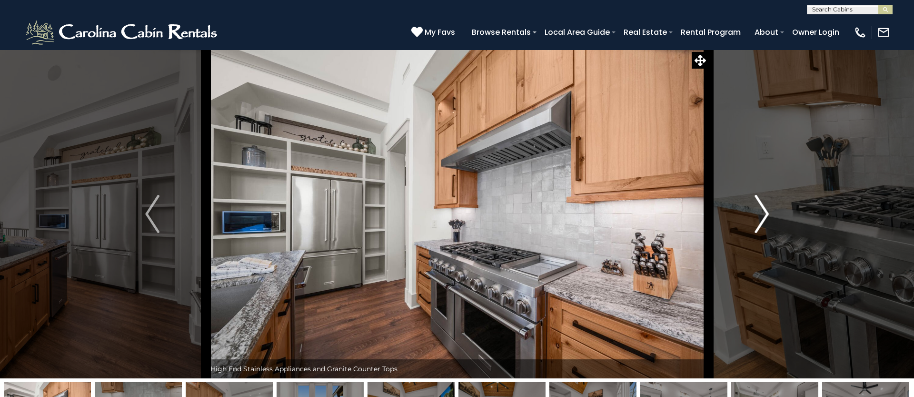
click at [765, 208] on img "Next" at bounding box center [762, 214] width 14 height 38
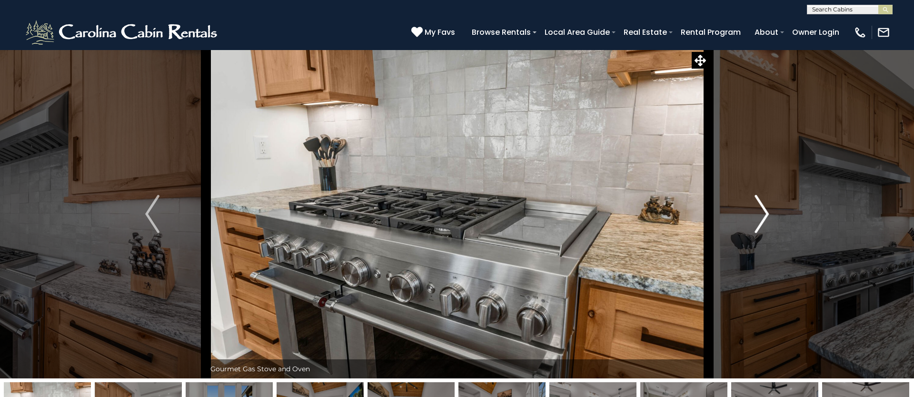
click at [765, 208] on img "Next" at bounding box center [762, 214] width 14 height 38
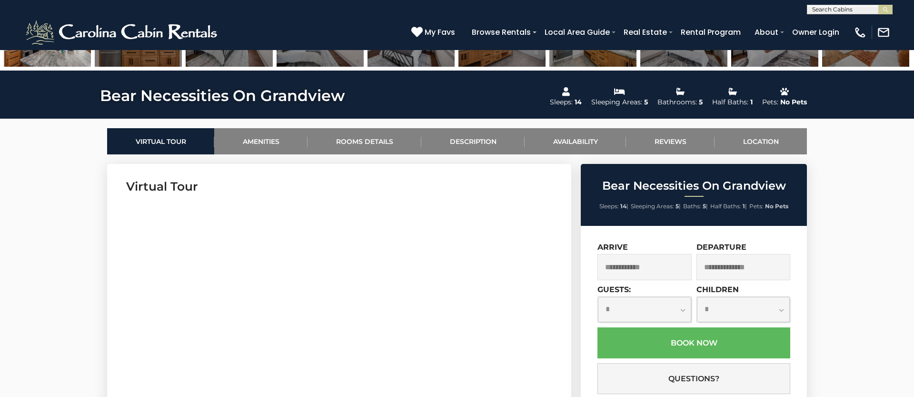
scroll to position [384, 0]
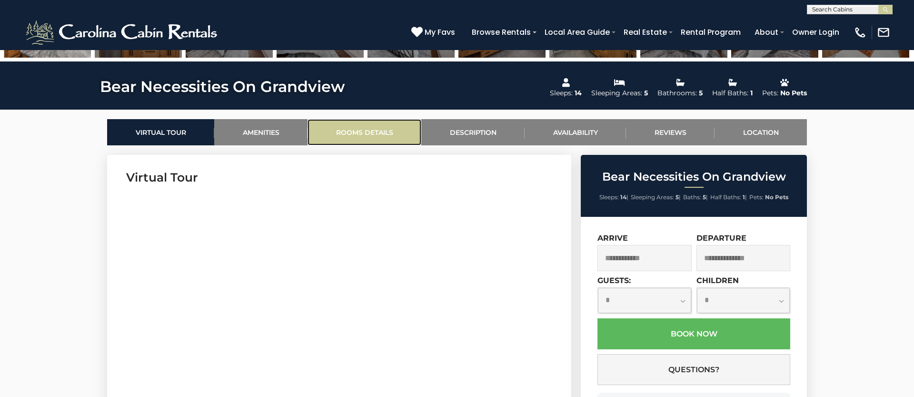
click at [369, 135] on link "Rooms Details" at bounding box center [365, 132] width 114 height 26
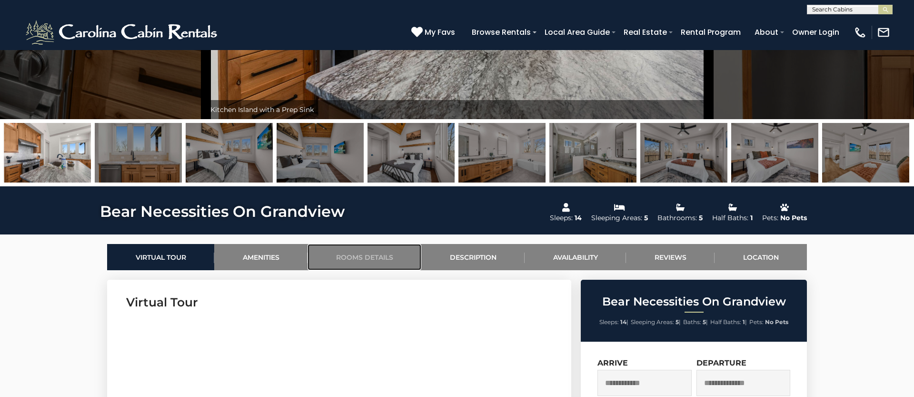
scroll to position [0, 0]
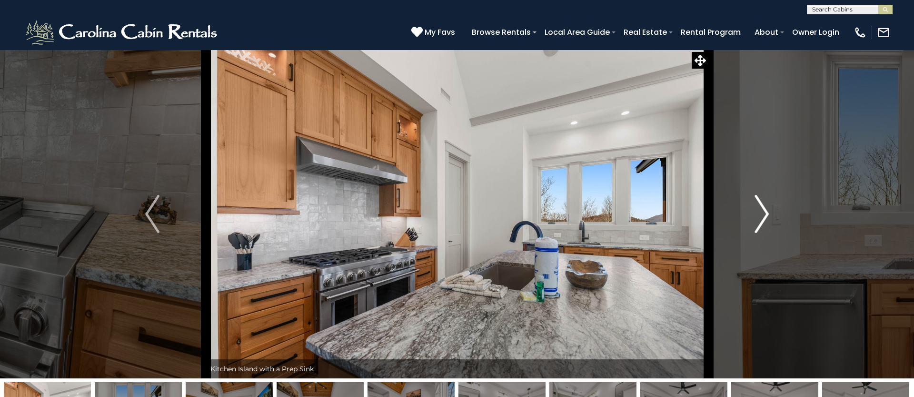
click at [764, 213] on img "Next" at bounding box center [762, 214] width 14 height 38
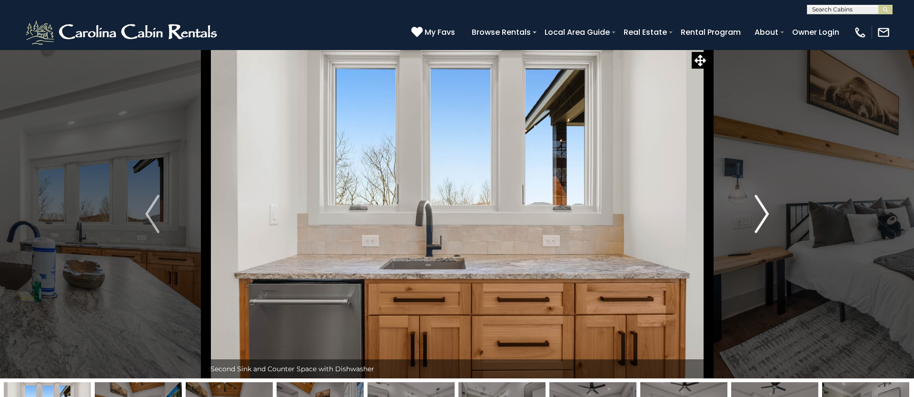
click at [764, 213] on img "Next" at bounding box center [762, 214] width 14 height 38
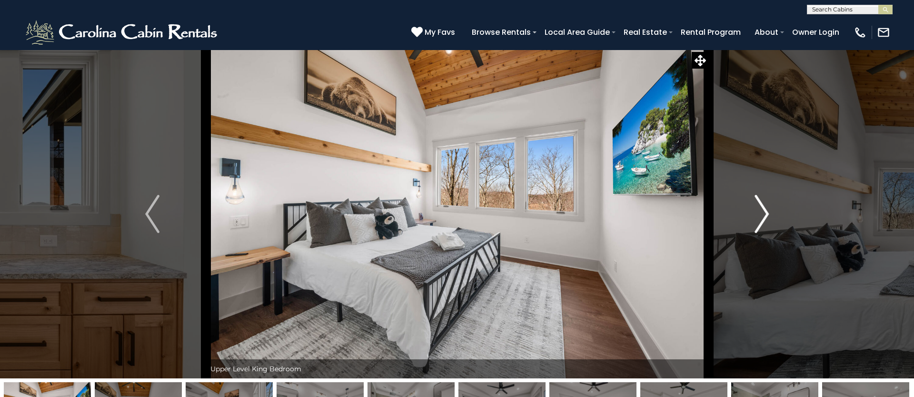
click at [764, 213] on img "Next" at bounding box center [762, 214] width 14 height 38
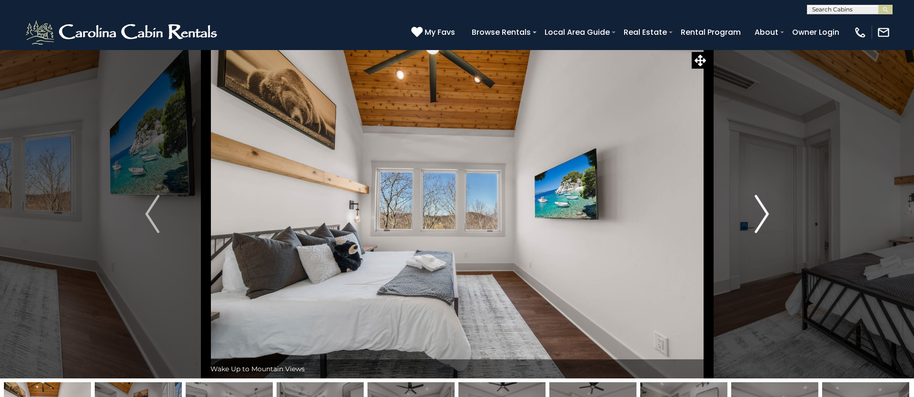
click at [764, 213] on img "Next" at bounding box center [762, 214] width 14 height 38
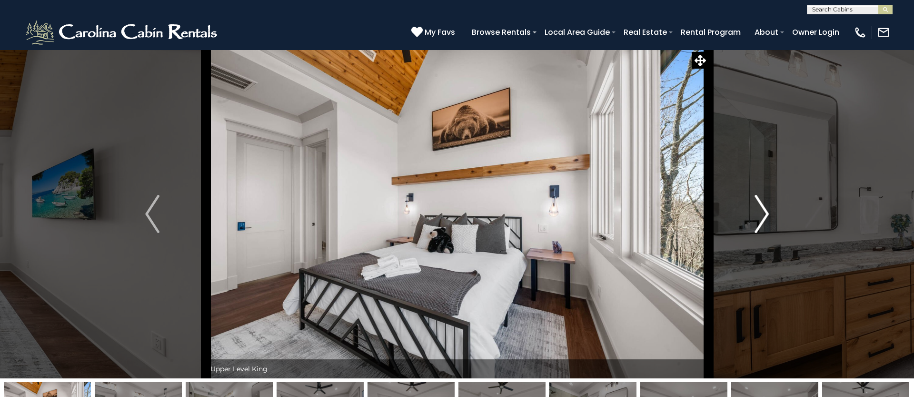
click at [764, 213] on img "Next" at bounding box center [762, 214] width 14 height 38
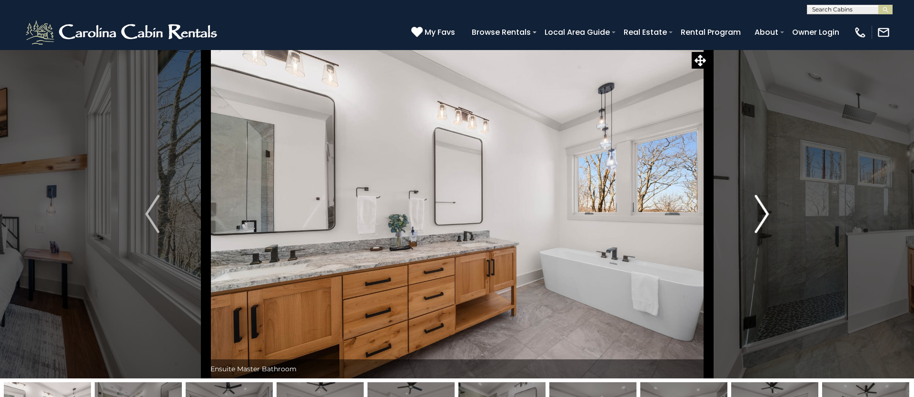
click at [764, 213] on img "Next" at bounding box center [762, 214] width 14 height 38
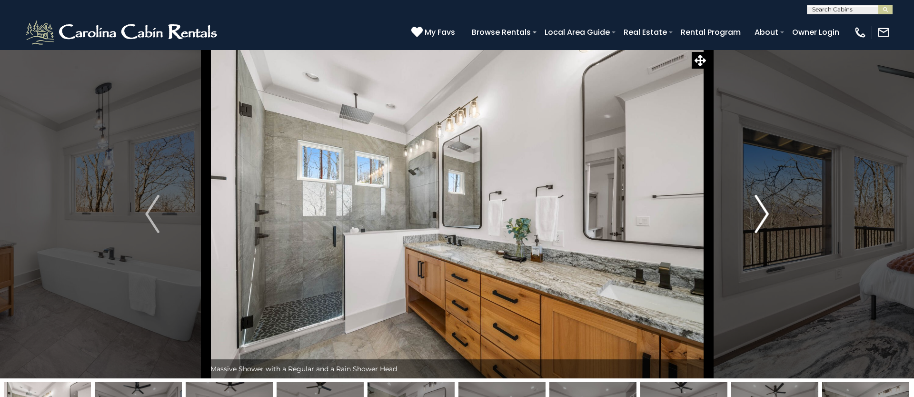
click at [764, 213] on img "Next" at bounding box center [762, 214] width 14 height 38
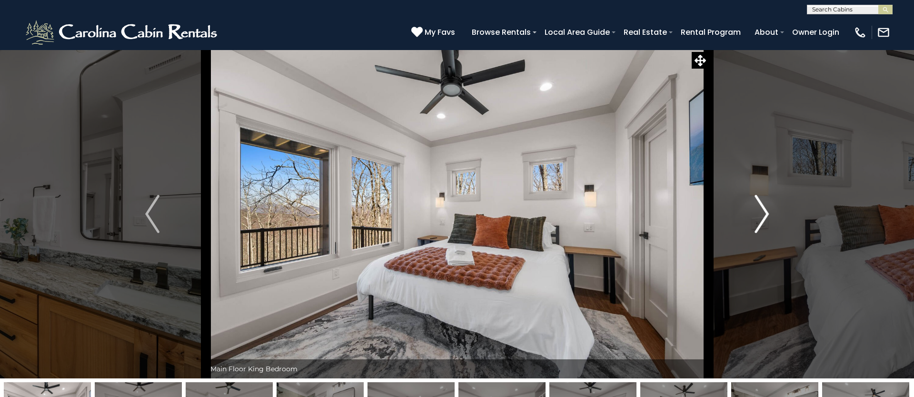
click at [764, 213] on img "Next" at bounding box center [762, 214] width 14 height 38
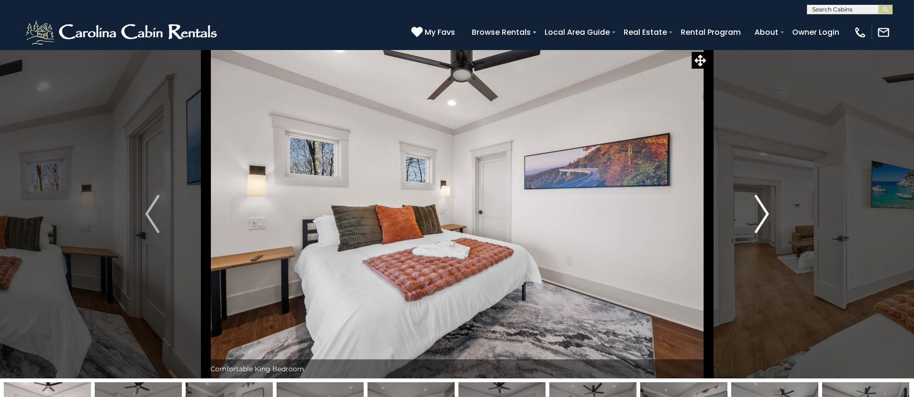
click at [764, 213] on img "Next" at bounding box center [762, 214] width 14 height 38
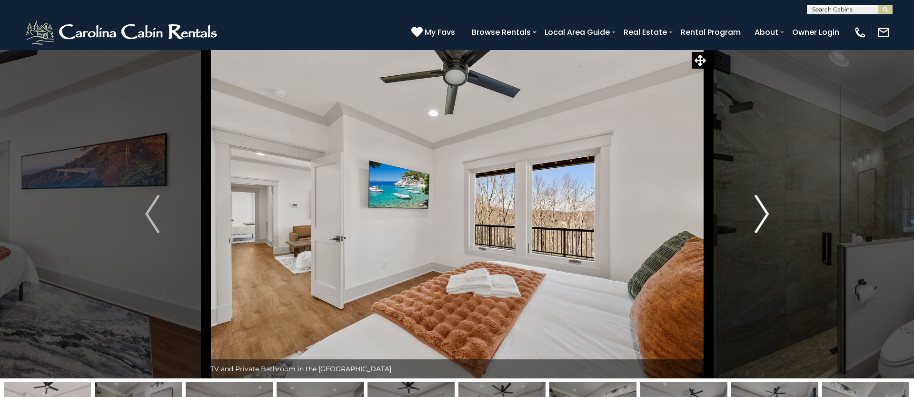
click at [764, 213] on img "Next" at bounding box center [762, 214] width 14 height 38
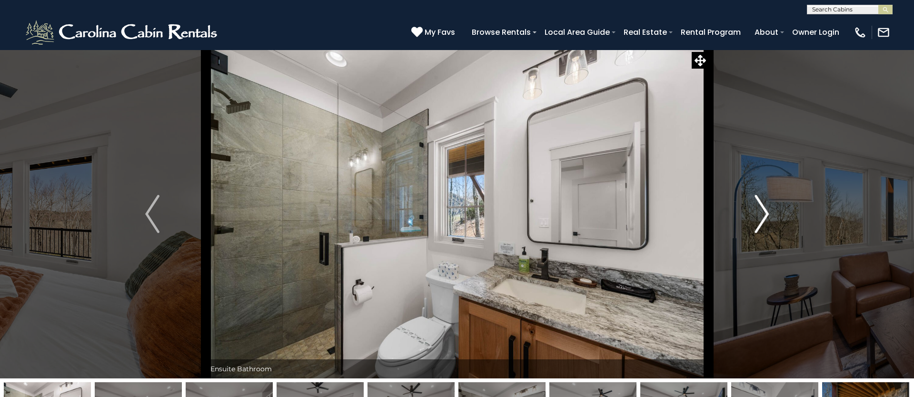
click at [764, 213] on img "Next" at bounding box center [762, 214] width 14 height 38
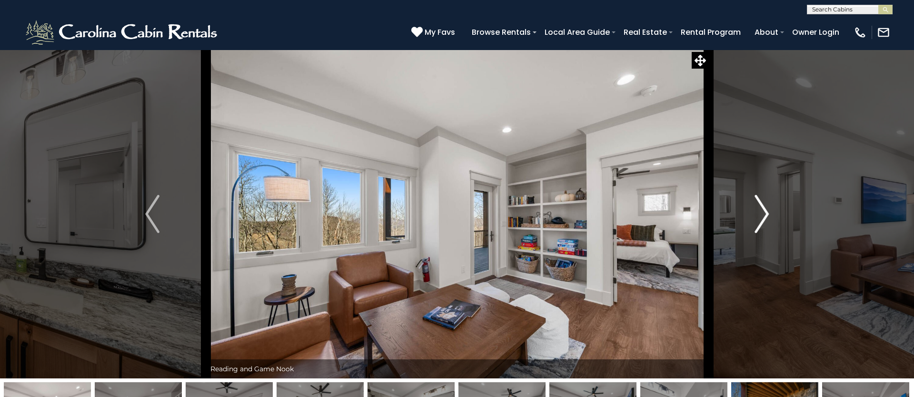
click at [764, 213] on img "Next" at bounding box center [762, 214] width 14 height 38
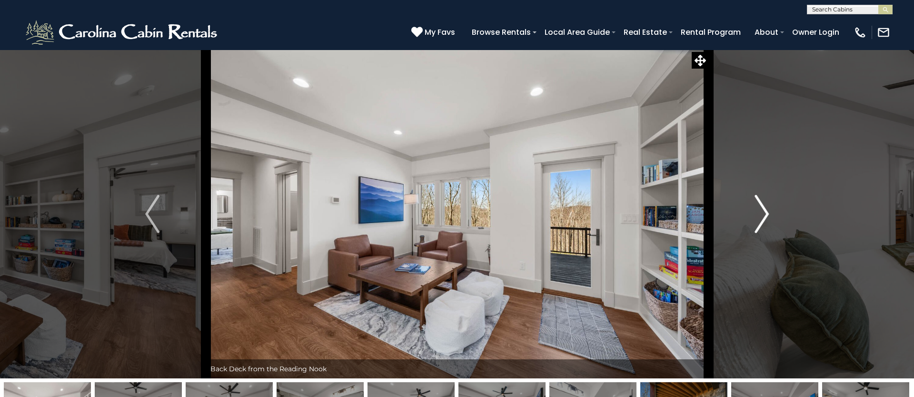
click at [764, 213] on img "Next" at bounding box center [762, 214] width 14 height 38
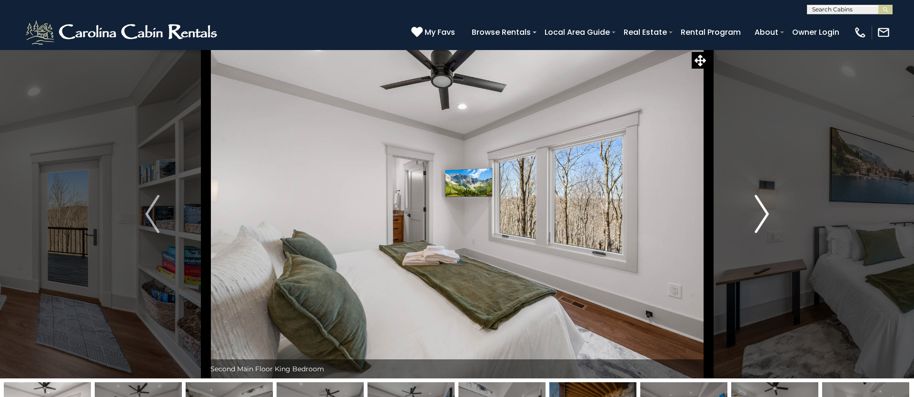
click at [764, 213] on img "Next" at bounding box center [762, 214] width 14 height 38
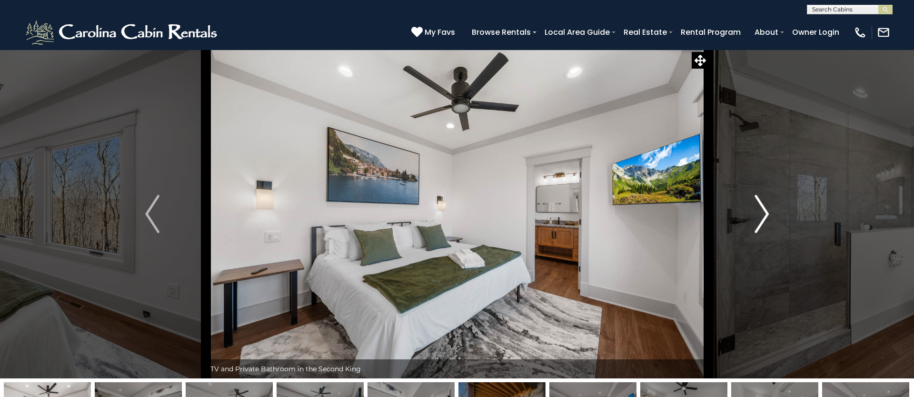
click at [764, 213] on img "Next" at bounding box center [762, 214] width 14 height 38
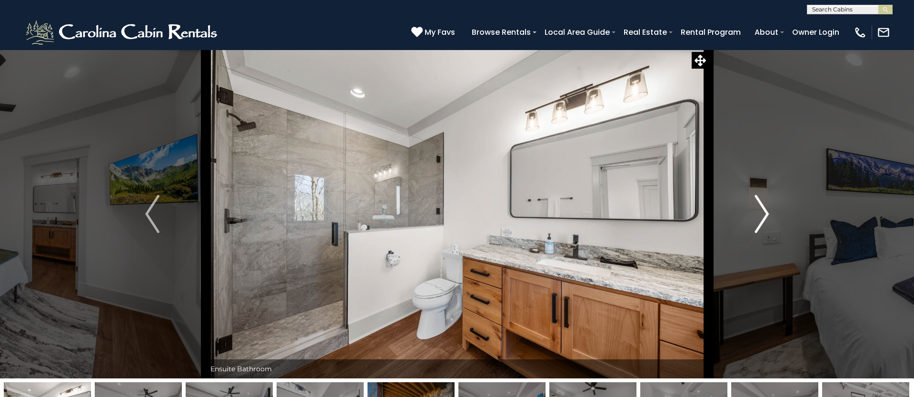
click at [764, 213] on img "Next" at bounding box center [762, 214] width 14 height 38
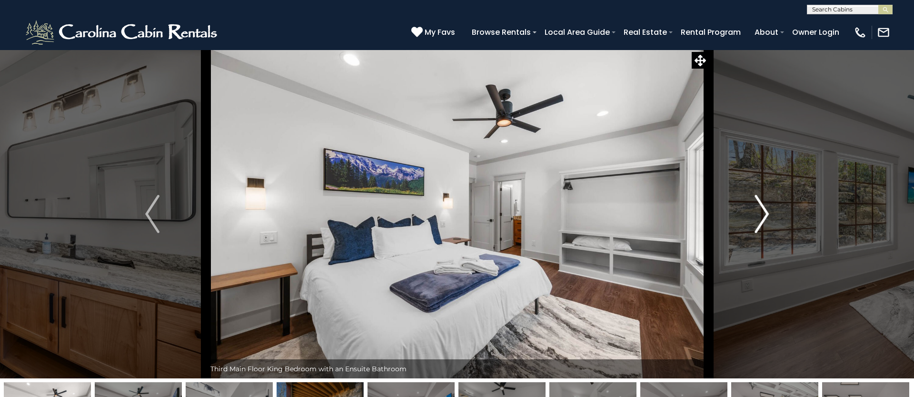
click at [764, 213] on img "Next" at bounding box center [762, 214] width 14 height 38
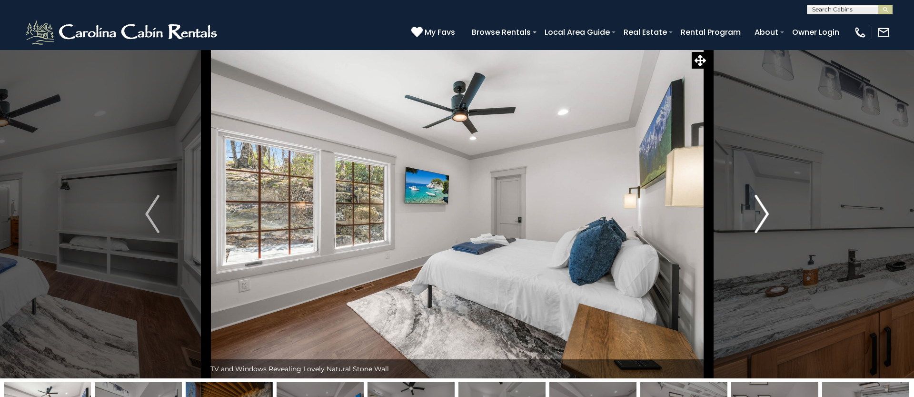
click at [764, 213] on img "Next" at bounding box center [762, 214] width 14 height 38
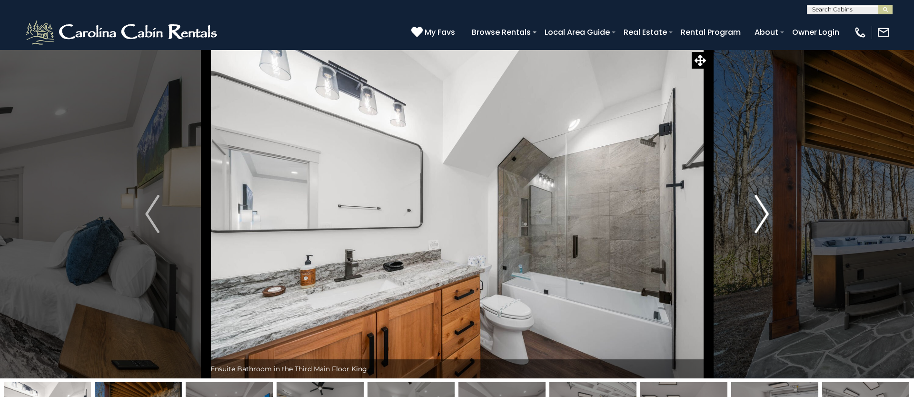
click at [764, 213] on img "Next" at bounding box center [762, 214] width 14 height 38
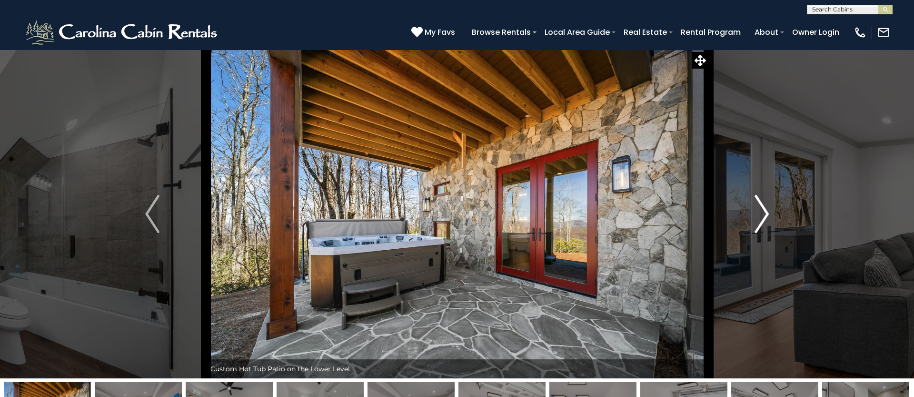
click at [764, 213] on img "Next" at bounding box center [762, 214] width 14 height 38
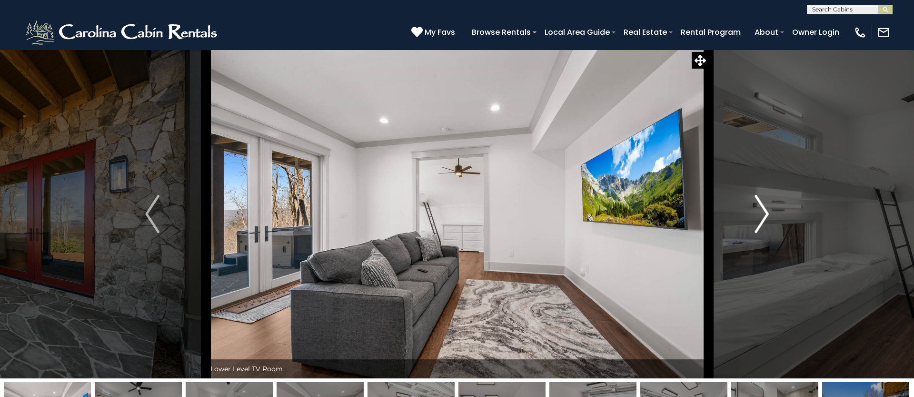
click at [764, 213] on img "Next" at bounding box center [762, 214] width 14 height 38
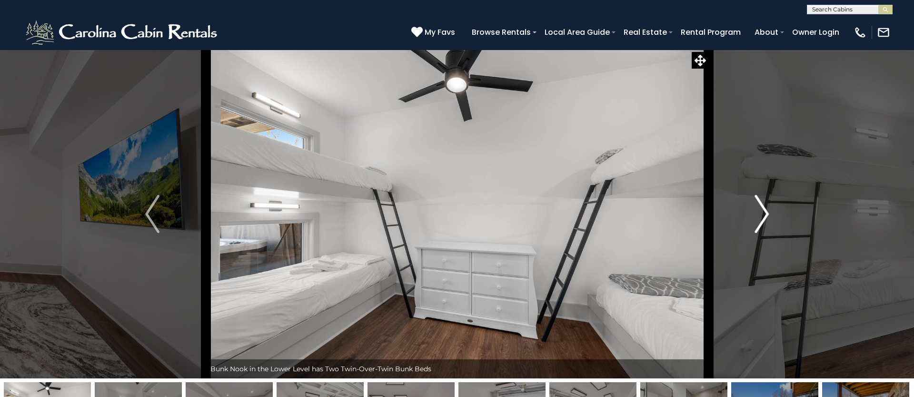
click at [764, 213] on img "Next" at bounding box center [762, 214] width 14 height 38
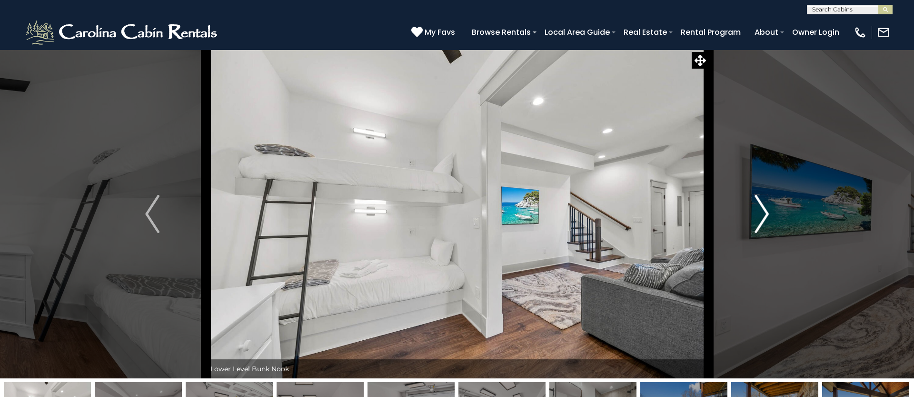
click at [764, 213] on img "Next" at bounding box center [762, 214] width 14 height 38
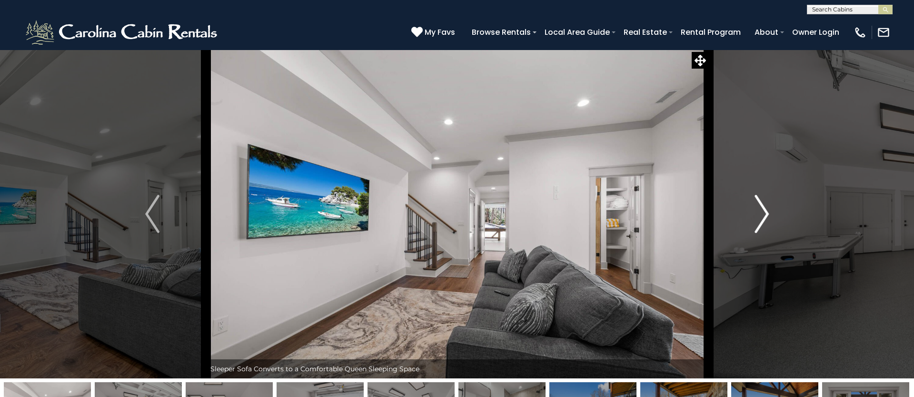
click at [764, 213] on img "Next" at bounding box center [762, 214] width 14 height 38
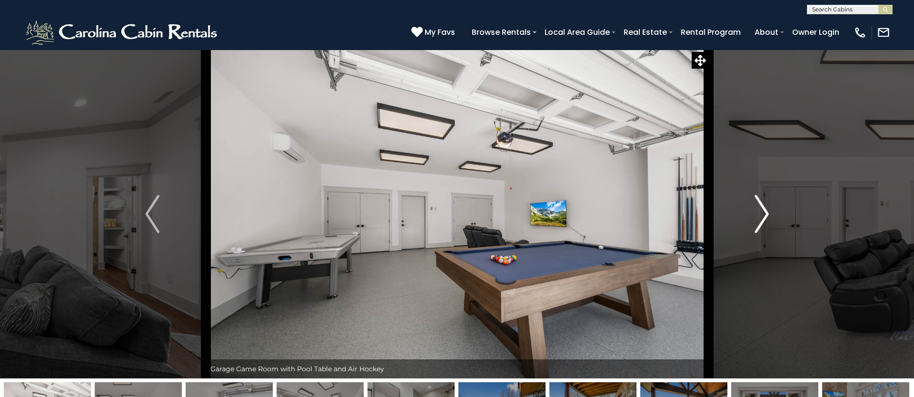
scroll to position [2, 0]
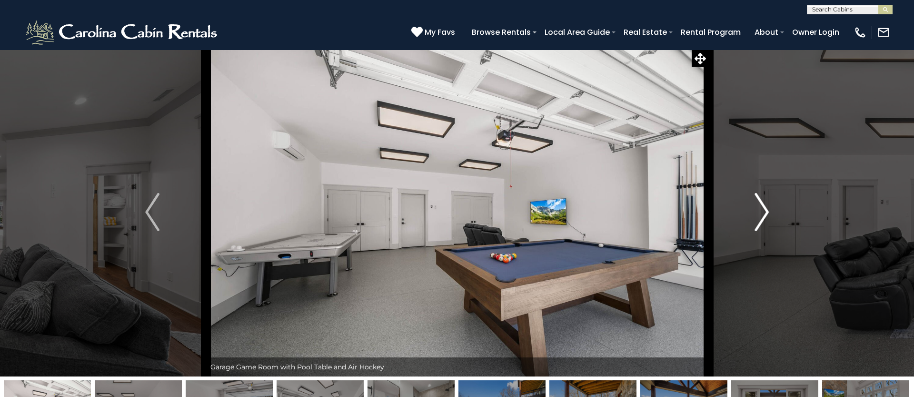
click at [764, 213] on img "Next" at bounding box center [762, 212] width 14 height 38
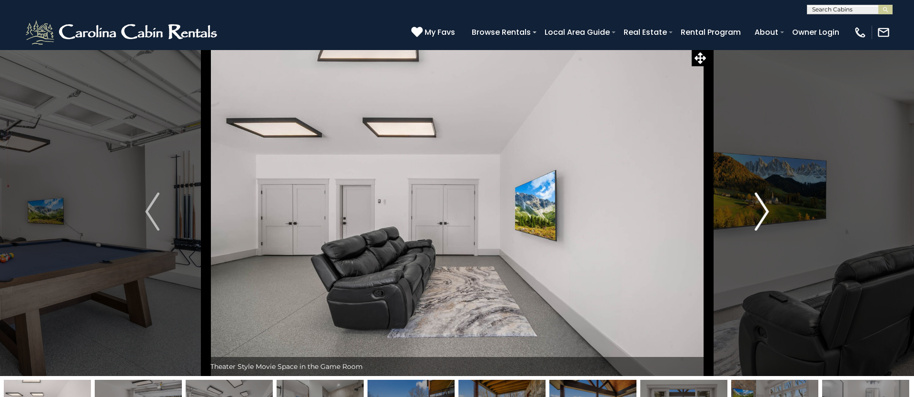
click at [764, 213] on img "Next" at bounding box center [762, 211] width 14 height 38
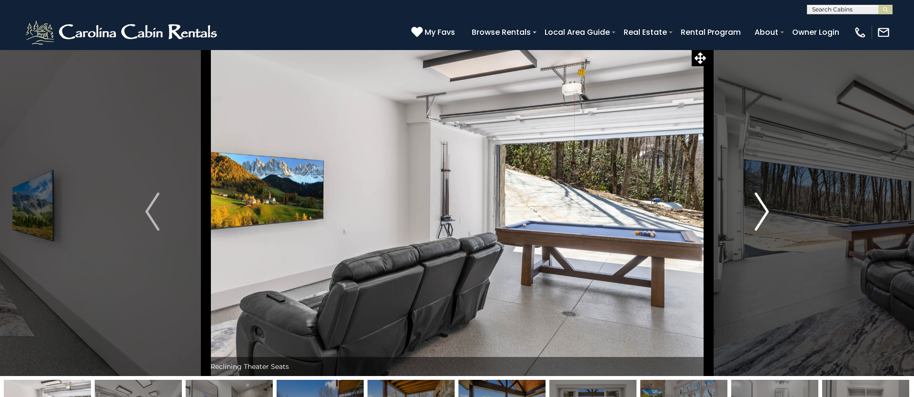
click at [764, 213] on img "Next" at bounding box center [762, 211] width 14 height 38
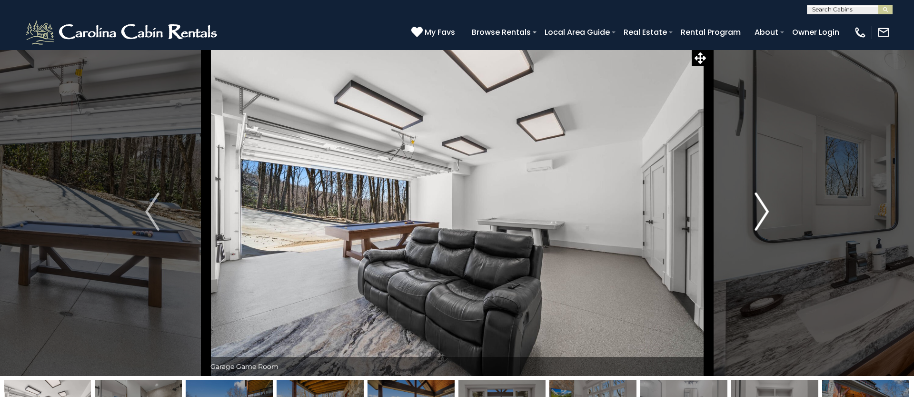
click at [764, 213] on img "Next" at bounding box center [762, 211] width 14 height 38
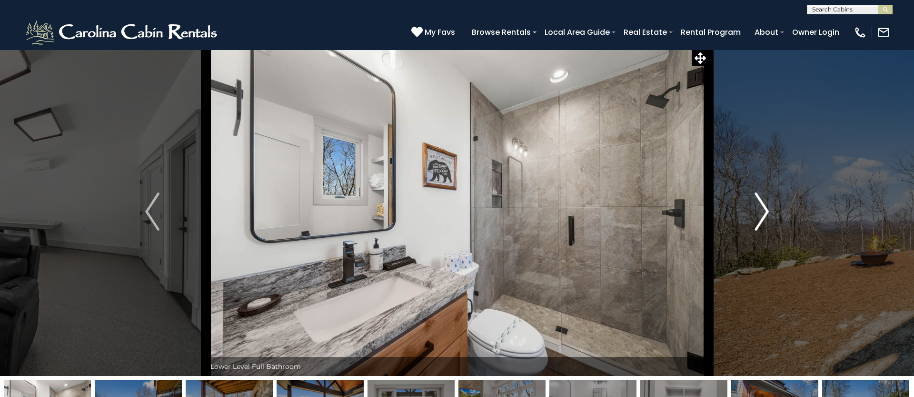
click at [764, 213] on img "Next" at bounding box center [762, 211] width 14 height 38
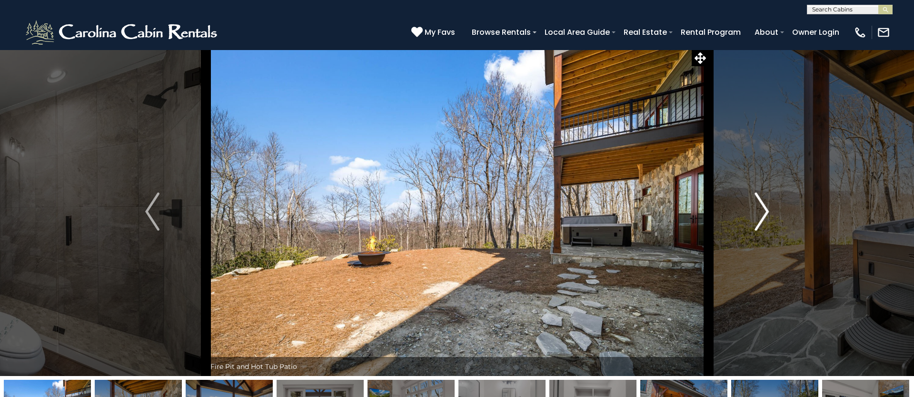
click at [764, 213] on img "Next" at bounding box center [762, 211] width 14 height 38
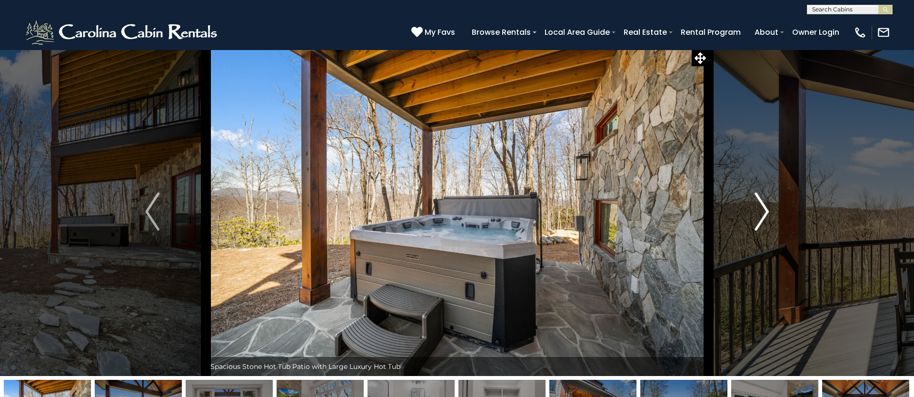
click at [764, 213] on img "Next" at bounding box center [762, 211] width 14 height 38
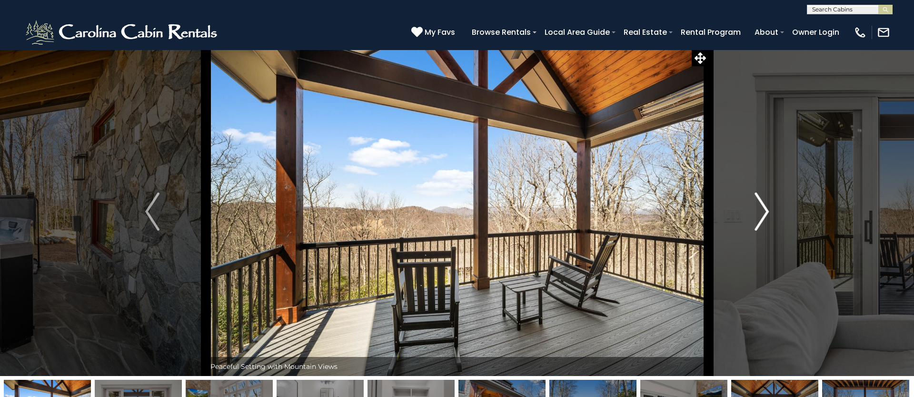
click at [764, 213] on img "Next" at bounding box center [762, 211] width 14 height 38
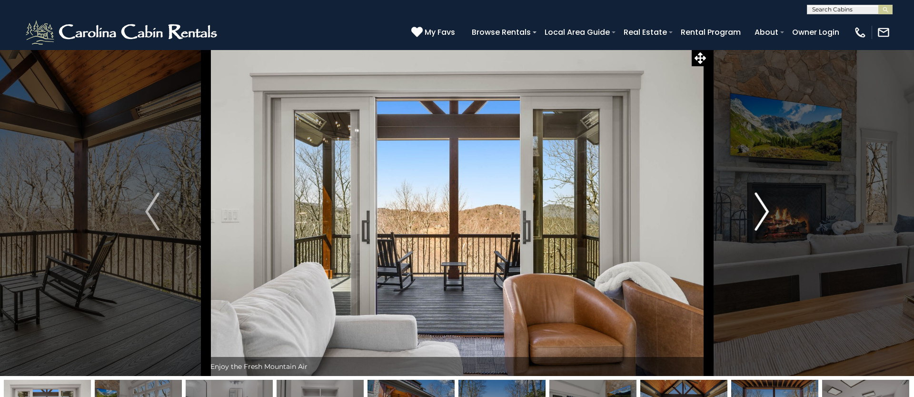
click at [764, 213] on img "Next" at bounding box center [762, 211] width 14 height 38
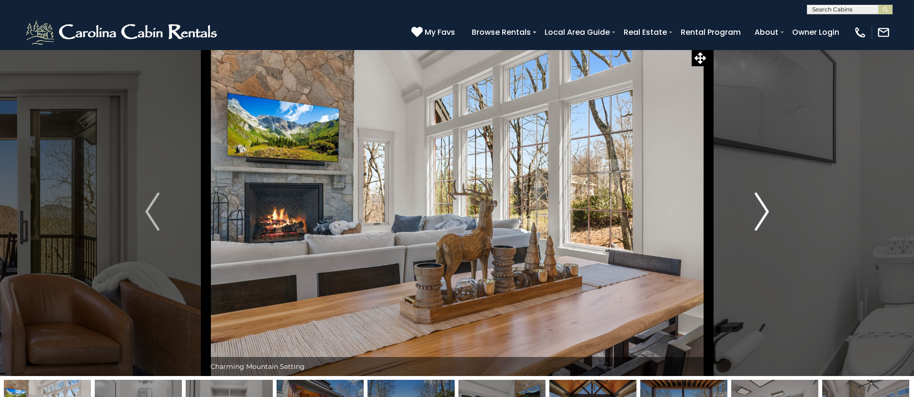
scroll to position [2, 0]
click at [100, 34] on img at bounding box center [123, 32] width 198 height 29
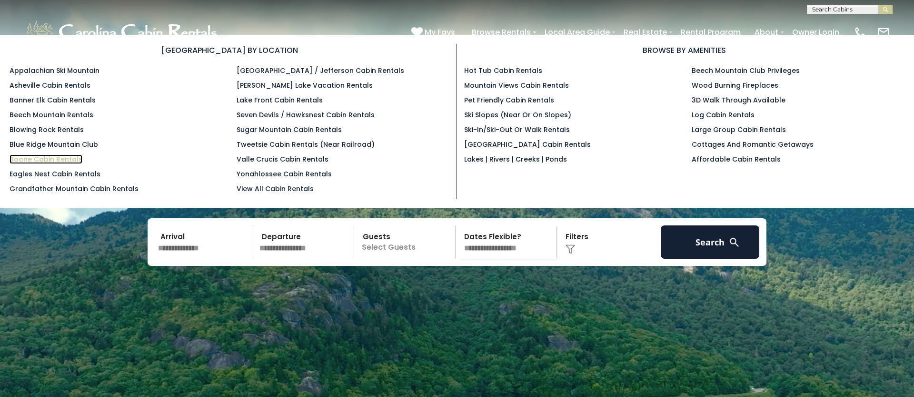
click at [52, 157] on link "Boone Cabin Rentals" at bounding box center [46, 159] width 73 height 10
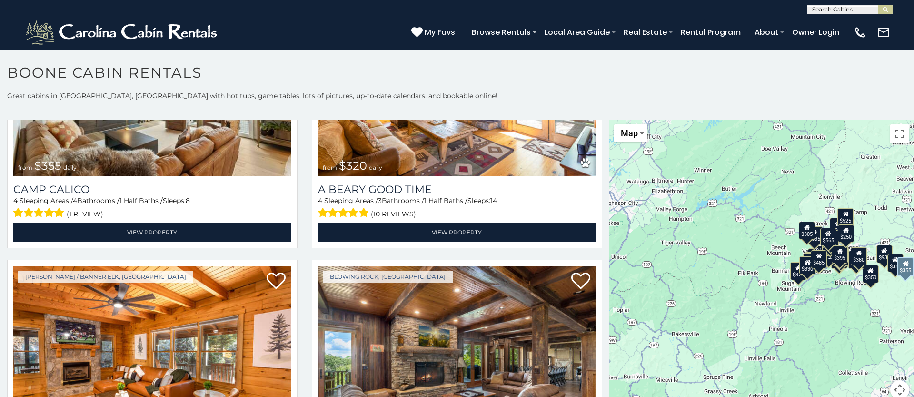
scroll to position [3250, 0]
